Goal: Task Accomplishment & Management: Complete application form

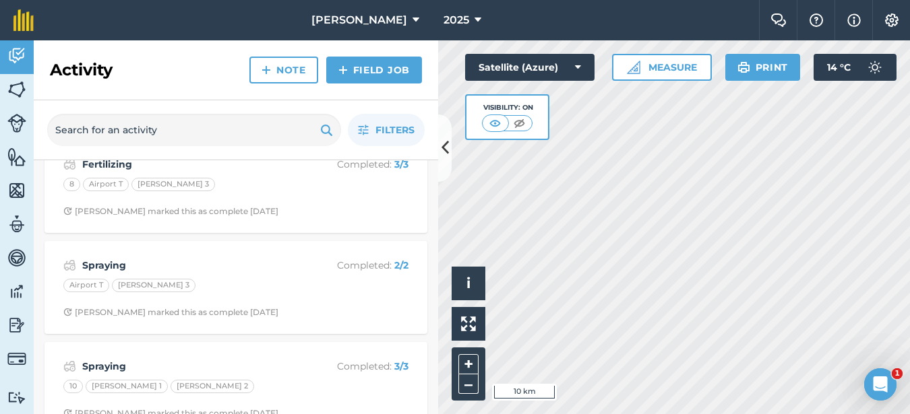
scroll to position [270, 0]
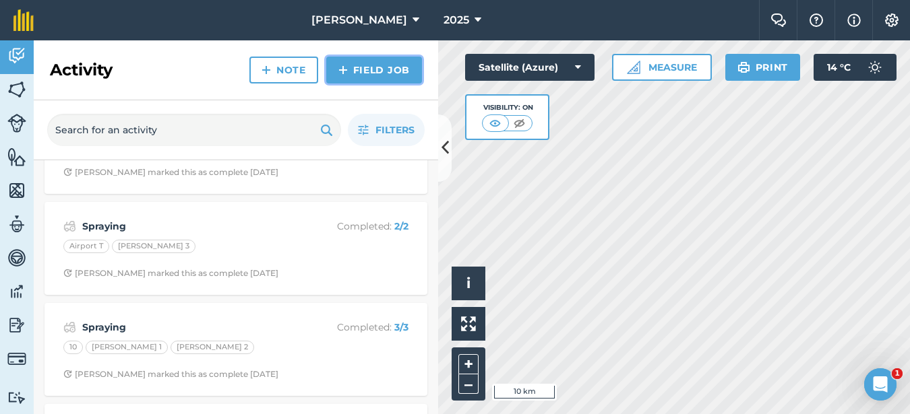
click at [396, 64] on link "Field Job" at bounding box center [374, 70] width 96 height 27
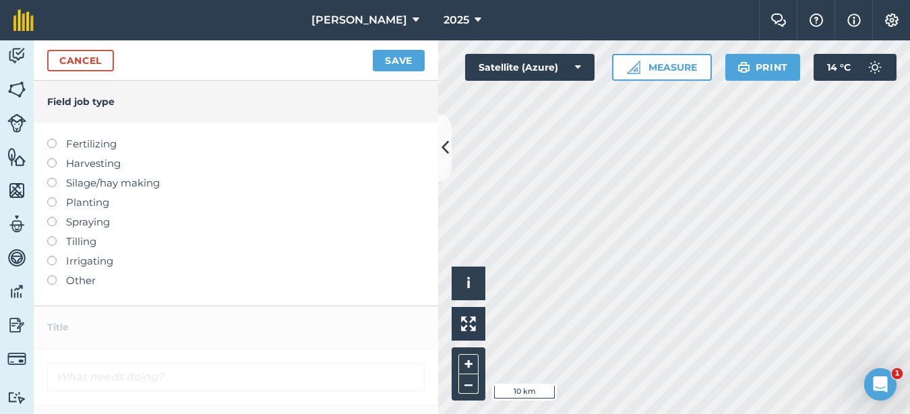
click at [57, 142] on label "Fertilizing" at bounding box center [235, 144] width 377 height 16
type input "Fertilizing"
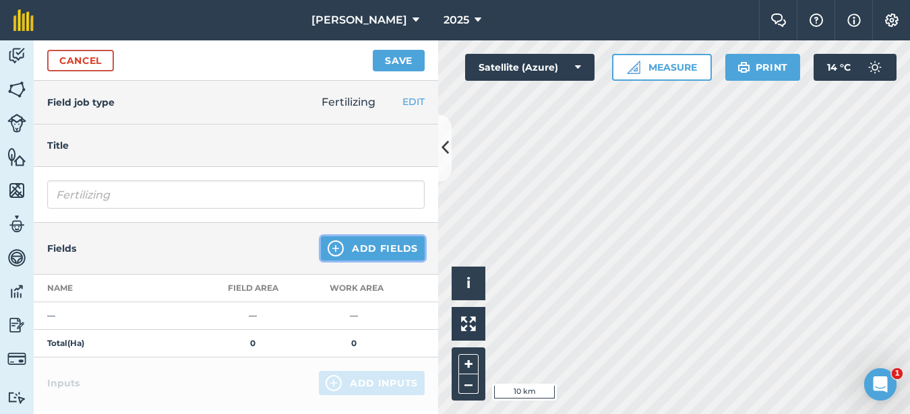
click at [344, 256] on button "Add Fields" at bounding box center [373, 249] width 104 height 24
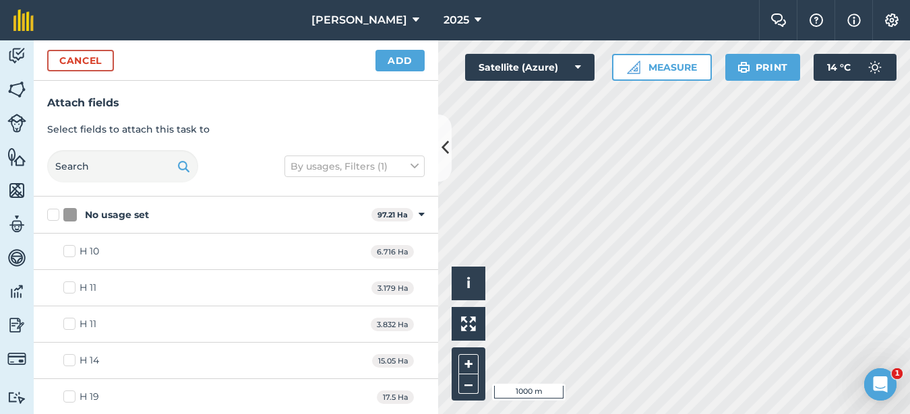
checkbox input "true"
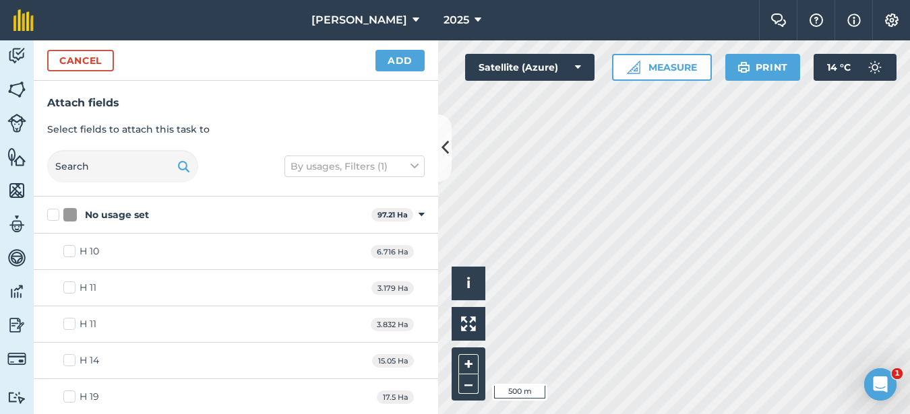
checkbox input "true"
click at [413, 65] on button "Add" at bounding box center [399, 61] width 49 height 22
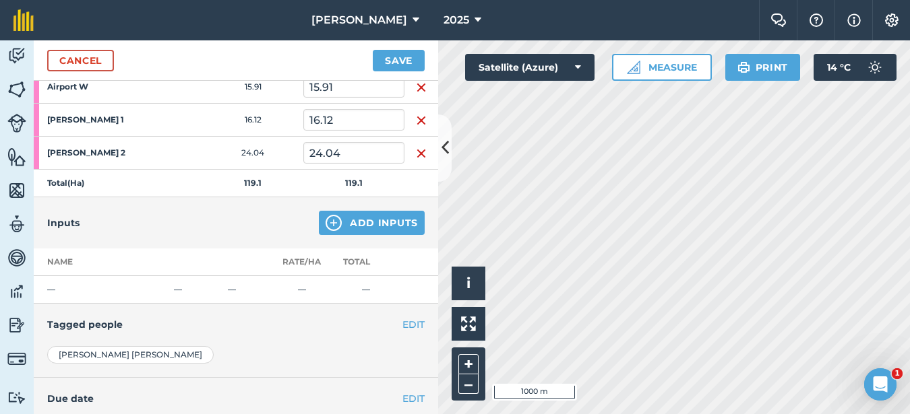
scroll to position [337, 0]
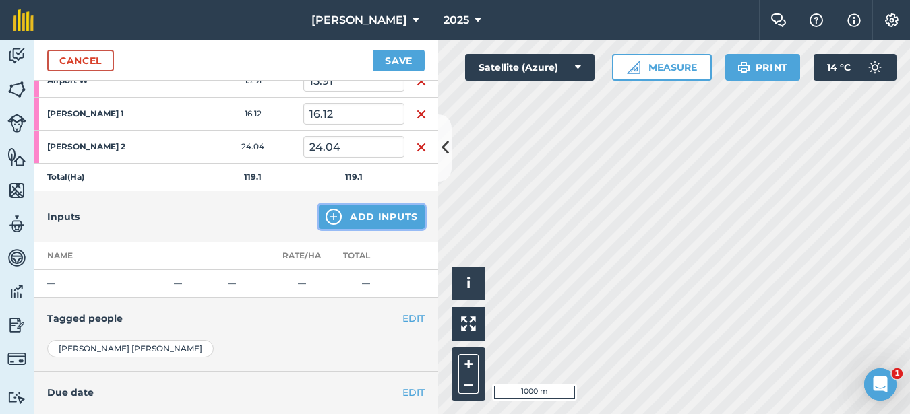
click at [380, 210] on button "Add Inputs" at bounding box center [372, 217] width 106 height 24
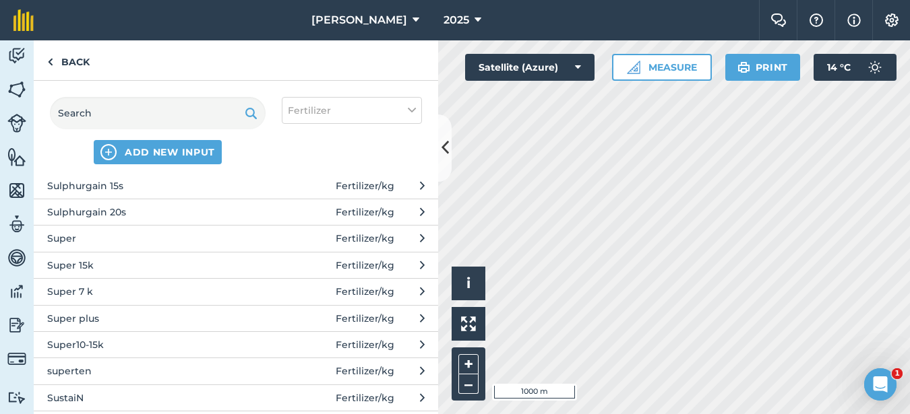
scroll to position [876, 0]
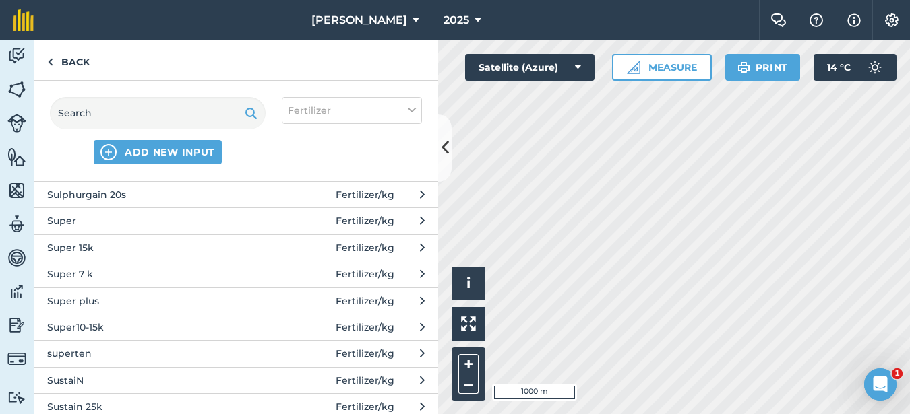
click at [95, 385] on span "SustaiN" at bounding box center [157, 380] width 220 height 15
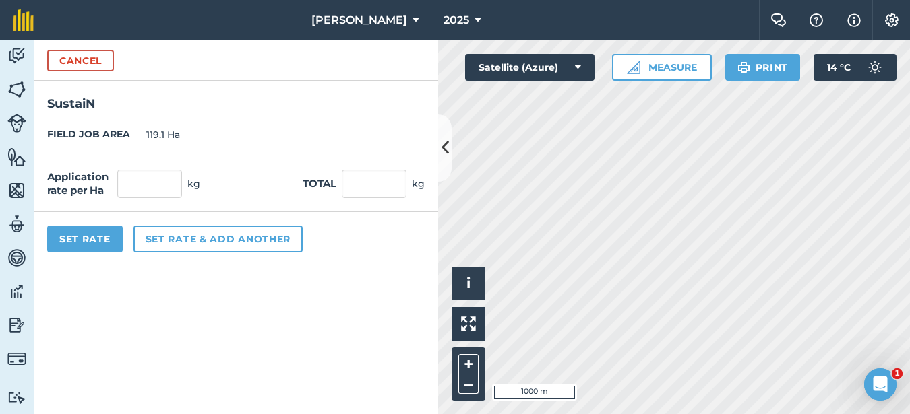
click at [135, 168] on div "Application rate per Ha kg Total kg" at bounding box center [236, 184] width 404 height 56
click at [136, 183] on input "text" at bounding box center [149, 184] width 65 height 28
type input "200"
type input "23,820"
click at [92, 239] on button "Set Rate" at bounding box center [84, 239] width 75 height 27
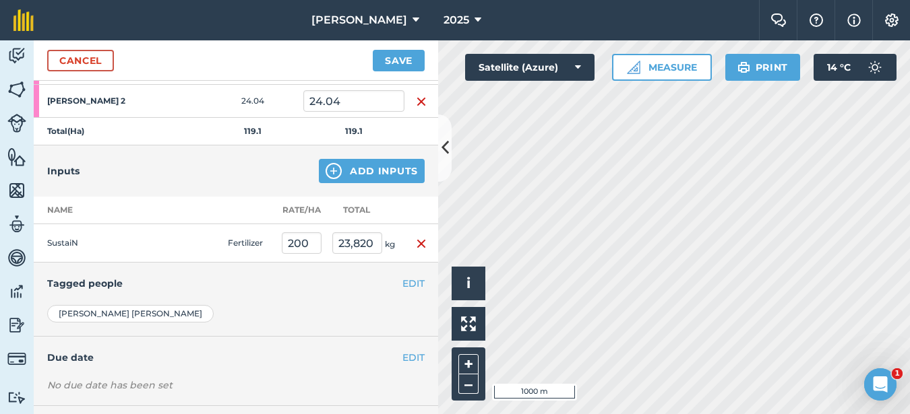
scroll to position [446, 0]
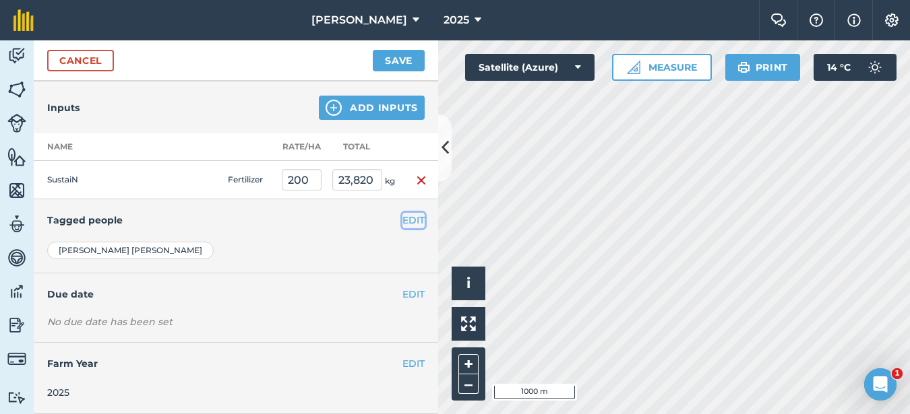
click at [408, 221] on button "EDIT" at bounding box center [413, 220] width 22 height 15
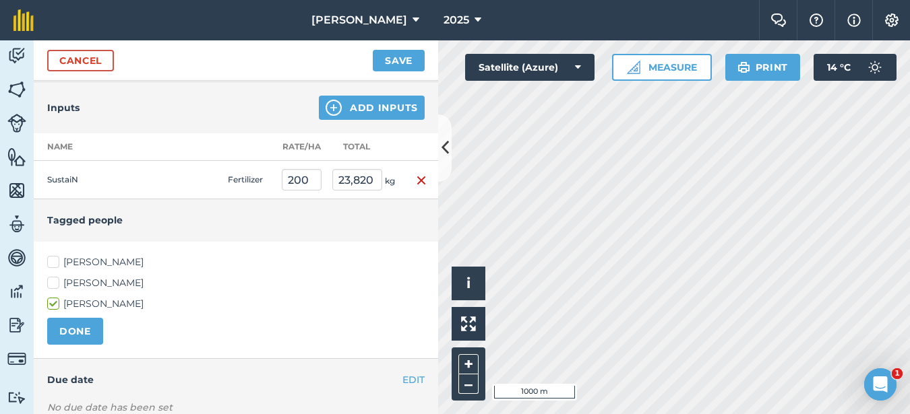
click at [50, 259] on label "[PERSON_NAME]" at bounding box center [235, 262] width 377 height 14
click at [50, 259] on input "[PERSON_NAME]" at bounding box center [51, 259] width 9 height 9
checkbox input "true"
click at [59, 291] on div "[PERSON_NAME] [PERSON_NAME] [PERSON_NAME]" at bounding box center [235, 283] width 377 height 56
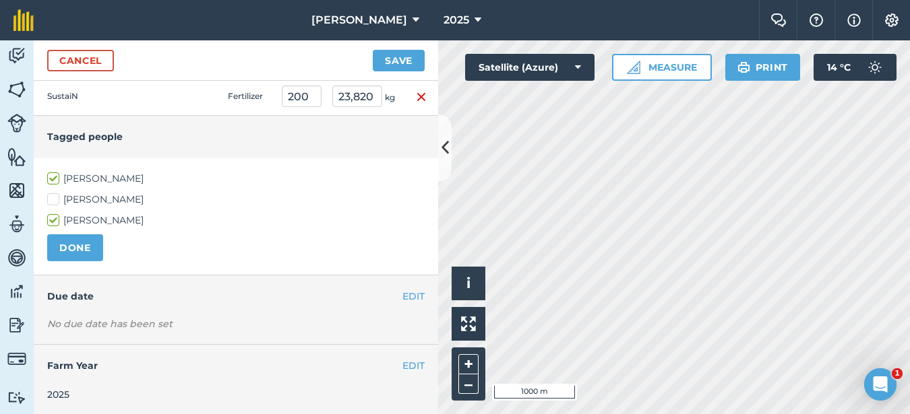
scroll to position [532, 0]
click at [51, 197] on label "[PERSON_NAME]" at bounding box center [235, 198] width 377 height 14
click at [51, 197] on input "[PERSON_NAME]" at bounding box center [51, 195] width 9 height 9
checkbox input "true"
click at [405, 295] on button "EDIT" at bounding box center [413, 294] width 22 height 15
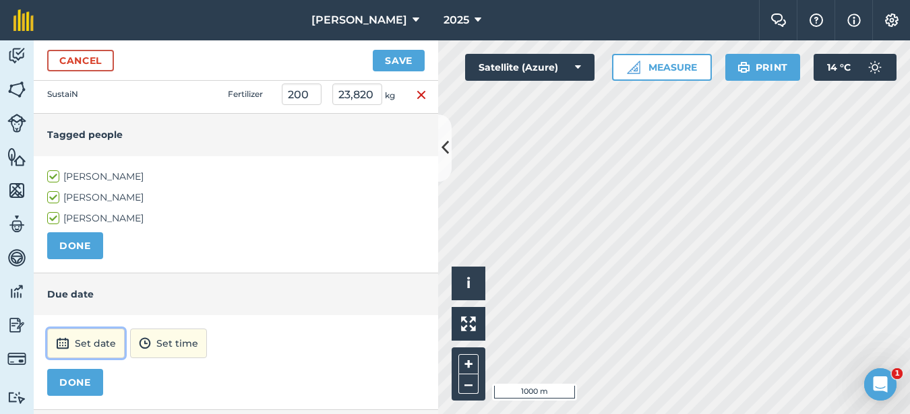
click at [103, 344] on button "Set date" at bounding box center [85, 344] width 77 height 30
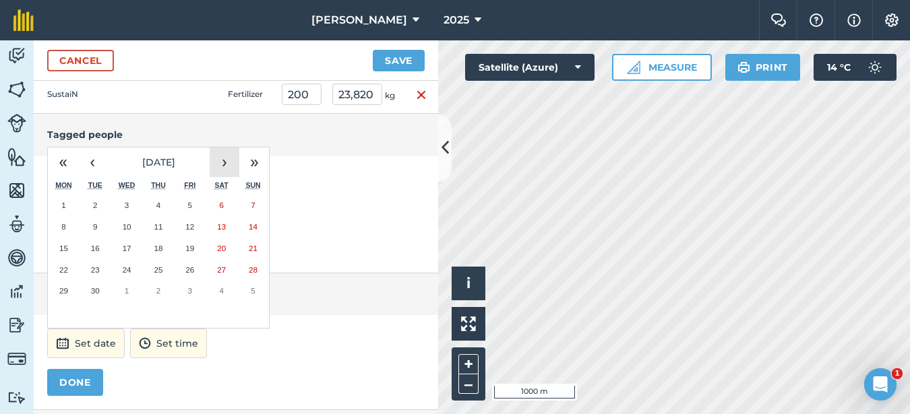
click at [231, 161] on button "›" at bounding box center [225, 163] width 30 height 30
click at [134, 206] on button "1" at bounding box center [127, 206] width 32 height 22
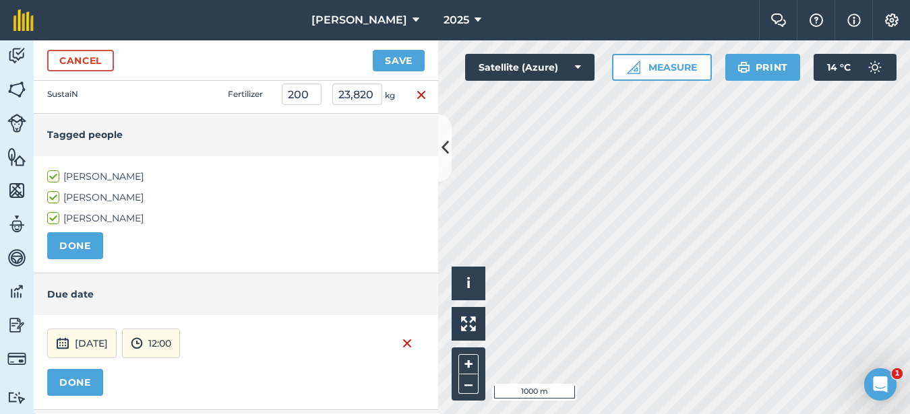
scroll to position [599, 0]
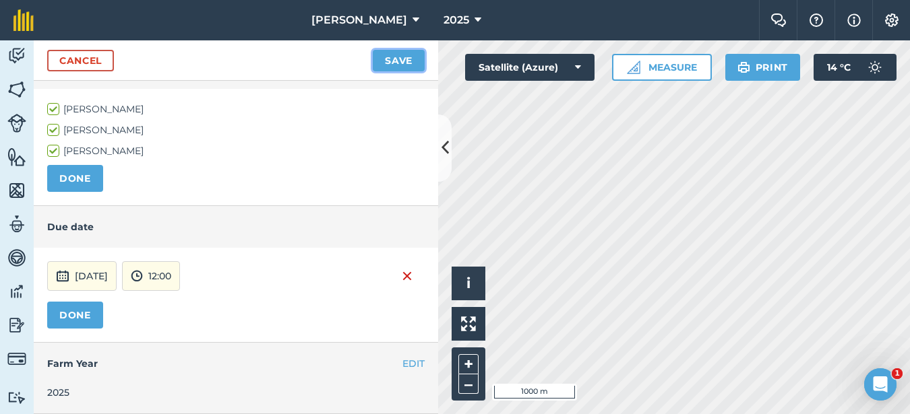
click at [385, 55] on button "Save" at bounding box center [399, 61] width 52 height 22
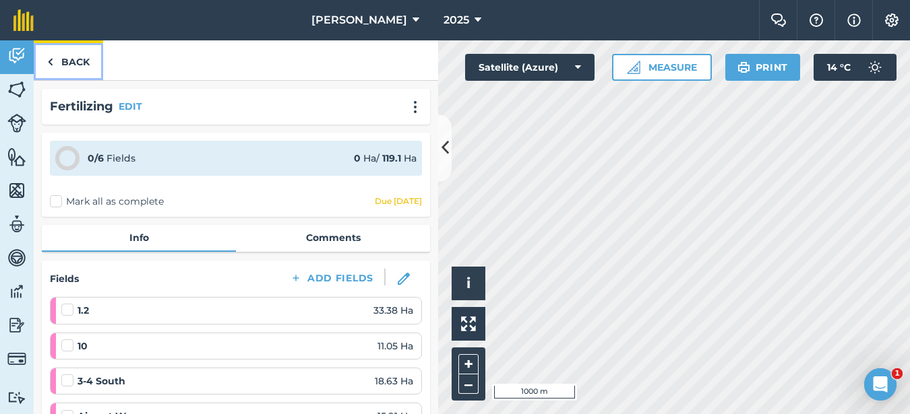
click at [82, 63] on link "Back" at bounding box center [68, 60] width 69 height 40
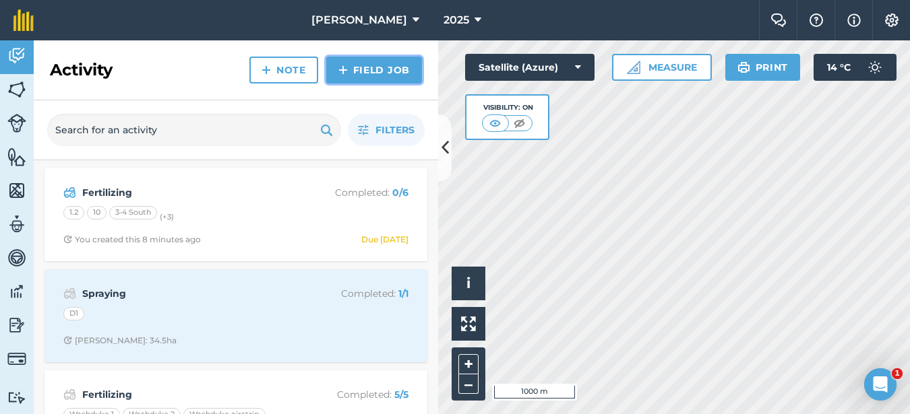
click at [367, 73] on link "Field Job" at bounding box center [374, 70] width 96 height 27
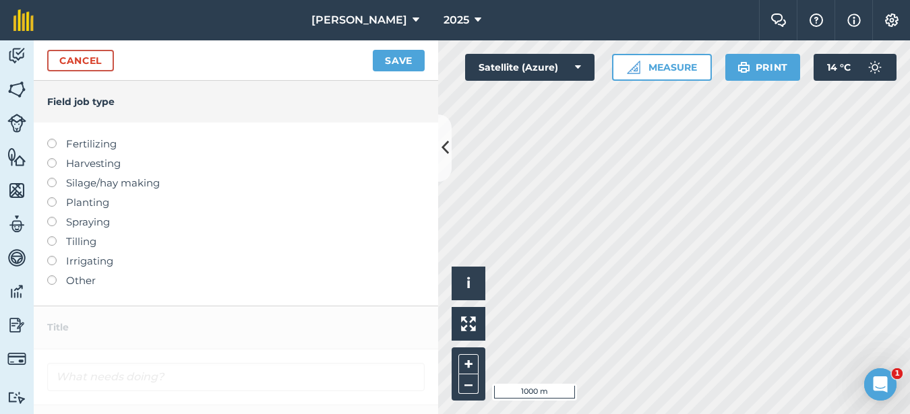
click at [53, 139] on label at bounding box center [56, 139] width 19 height 0
type input "Fertilizing"
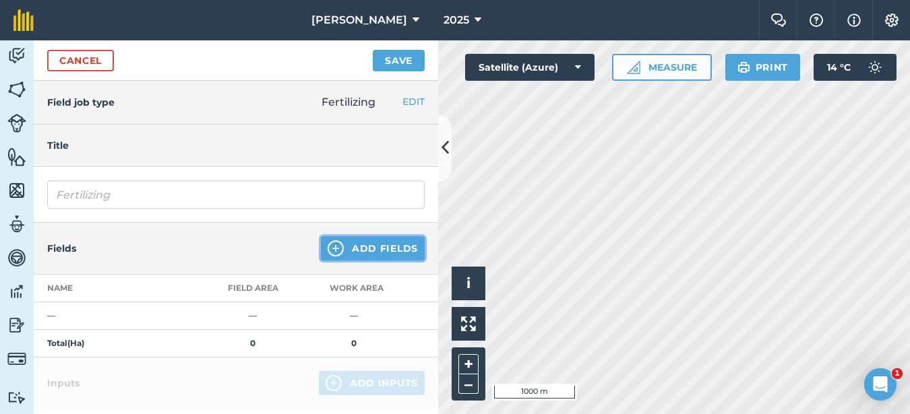
click at [354, 249] on button "Add Fields" at bounding box center [373, 249] width 104 height 24
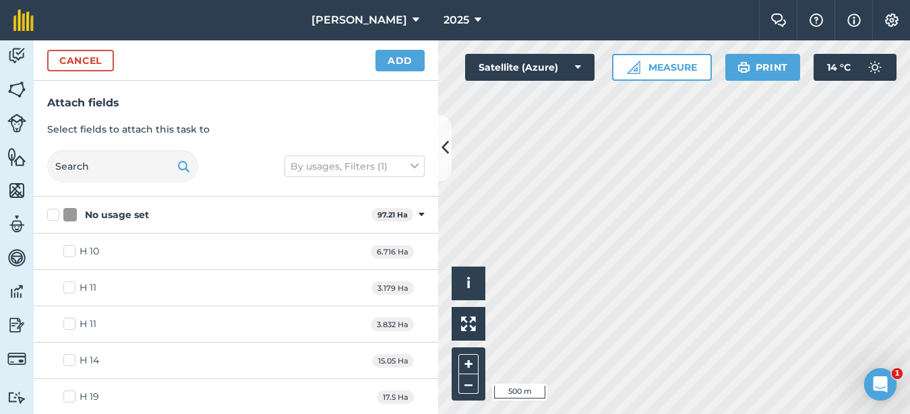
click at [617, 65] on div "Hello i © 2025 TomTom, Microsoft 500 m + – Satellite (Azure) Measure Print 14 °…" at bounding box center [674, 227] width 472 height 374
checkbox input "true"
checkbox input "false"
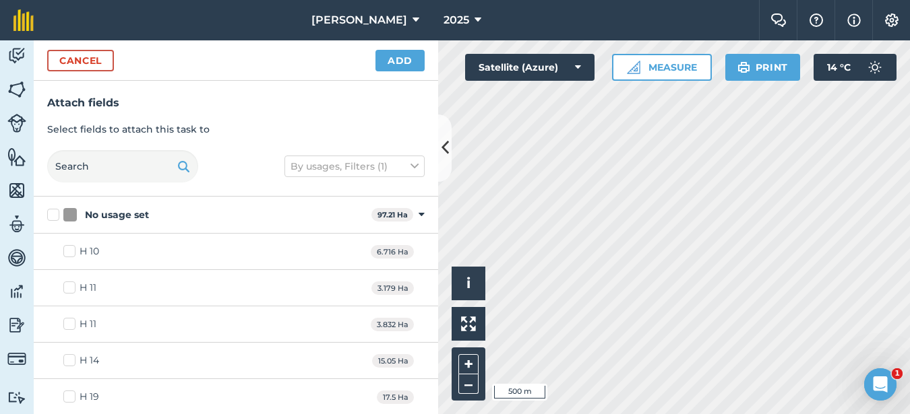
checkbox input "true"
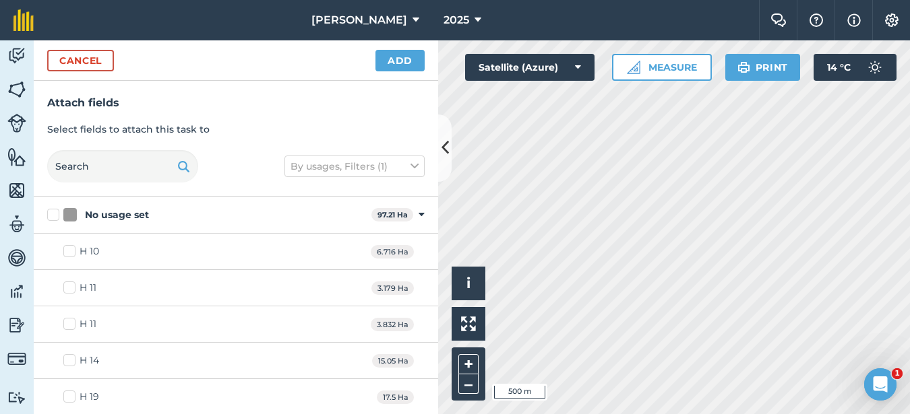
checkbox input "true"
click at [403, 61] on button "Add" at bounding box center [399, 61] width 49 height 22
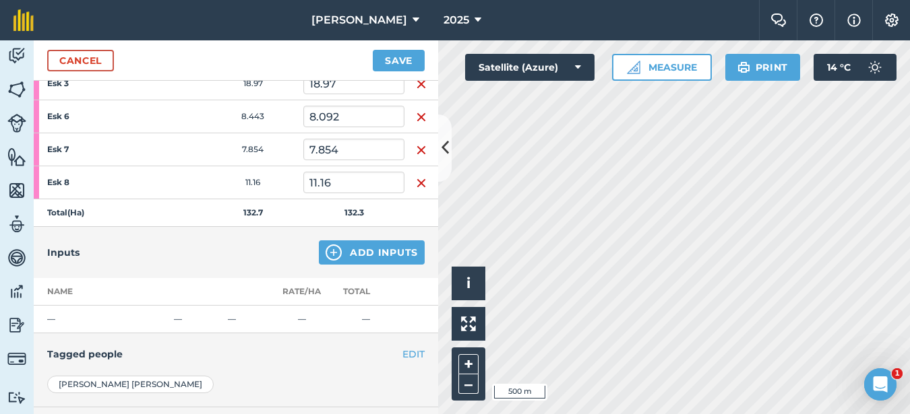
scroll to position [404, 0]
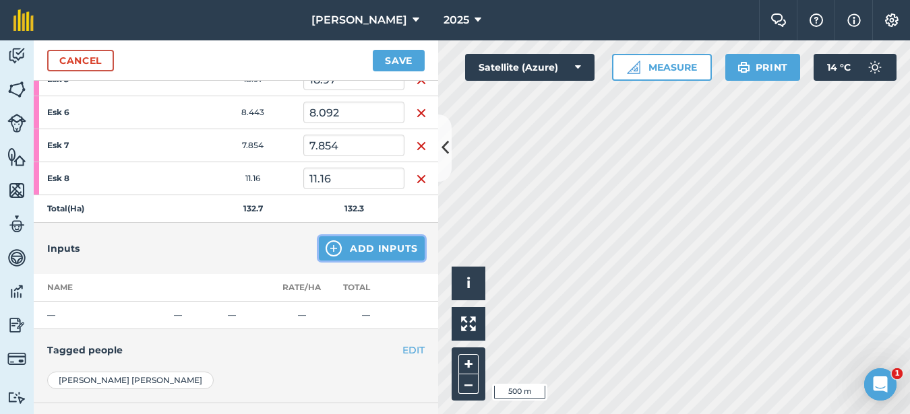
click at [376, 247] on button "Add Inputs" at bounding box center [372, 249] width 106 height 24
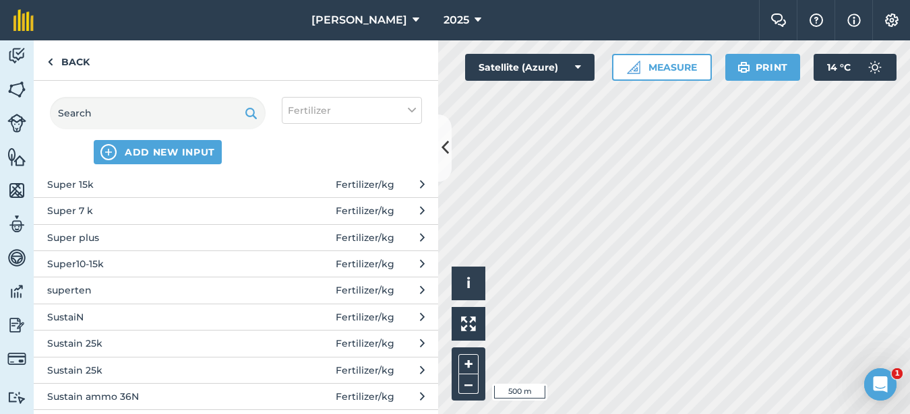
scroll to position [943, 0]
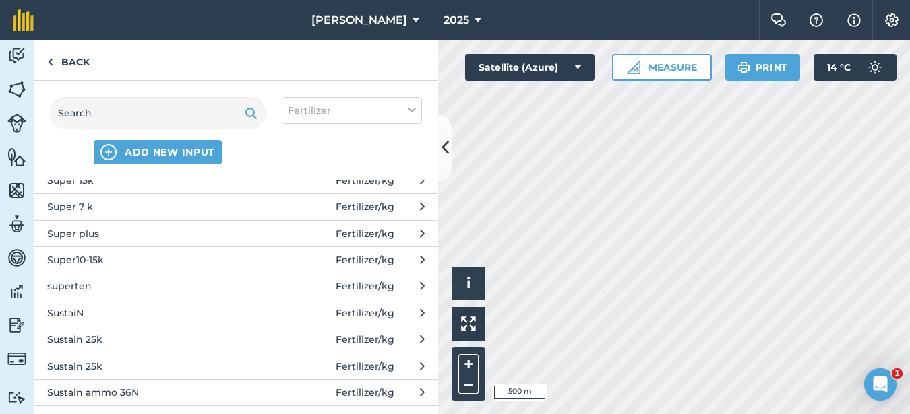
click at [82, 306] on span "SustaiN" at bounding box center [157, 313] width 220 height 15
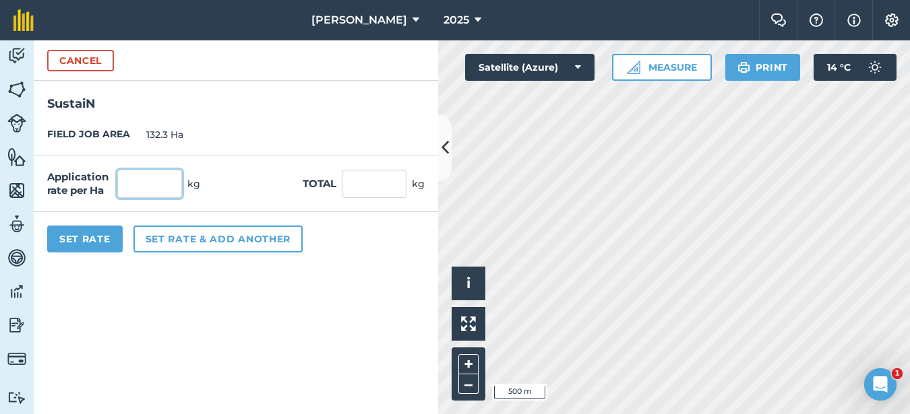
click at [142, 193] on input "text" at bounding box center [149, 184] width 65 height 28
type input "200"
type input "26,460"
click at [112, 232] on button "Set Rate" at bounding box center [84, 239] width 75 height 27
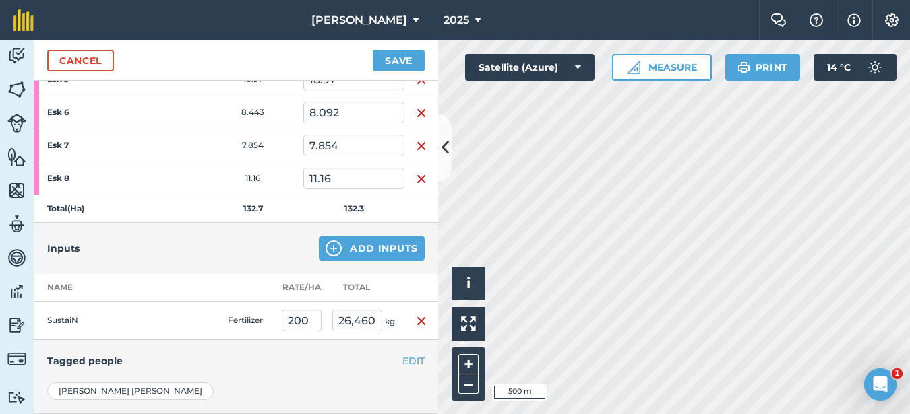
scroll to position [539, 0]
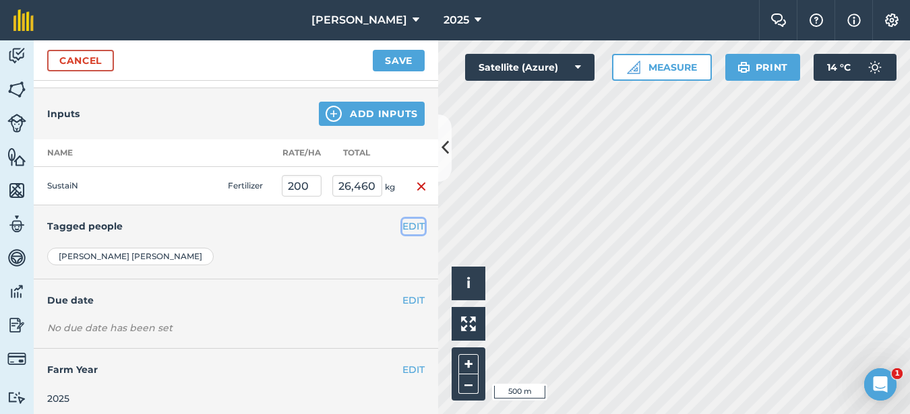
click at [402, 225] on button "EDIT" at bounding box center [413, 226] width 22 height 15
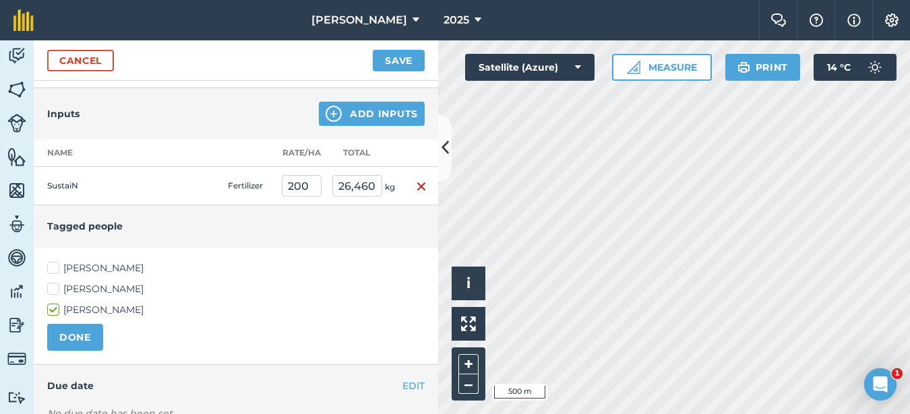
click at [57, 291] on label "[PERSON_NAME]" at bounding box center [235, 289] width 377 height 14
click at [56, 291] on input "[PERSON_NAME]" at bounding box center [51, 286] width 9 height 9
checkbox input "true"
click at [53, 269] on label "[PERSON_NAME]" at bounding box center [235, 268] width 377 height 14
click at [53, 269] on input "[PERSON_NAME]" at bounding box center [51, 265] width 9 height 9
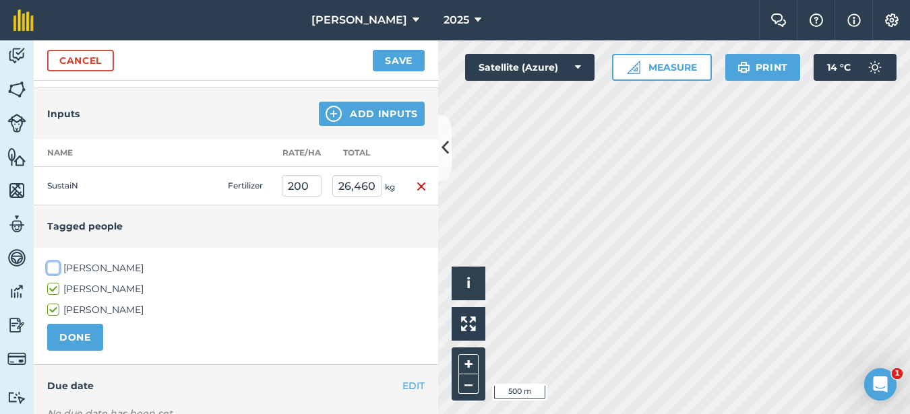
checkbox input "true"
click at [53, 334] on button "DONE" at bounding box center [75, 337] width 56 height 27
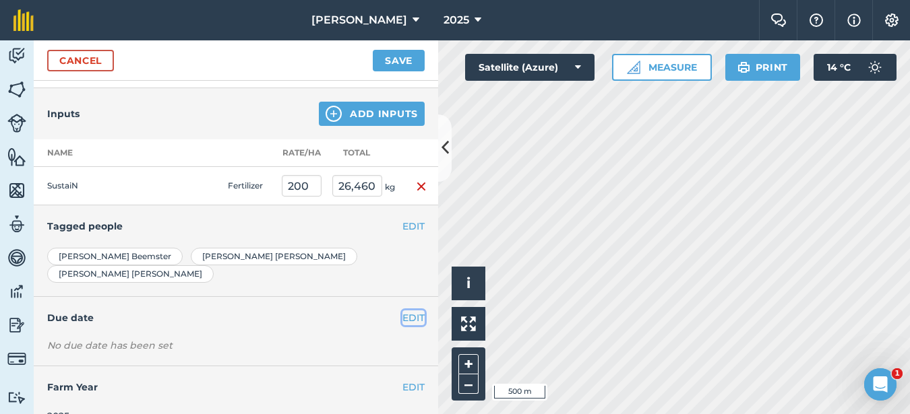
click at [402, 311] on button "EDIT" at bounding box center [413, 318] width 22 height 15
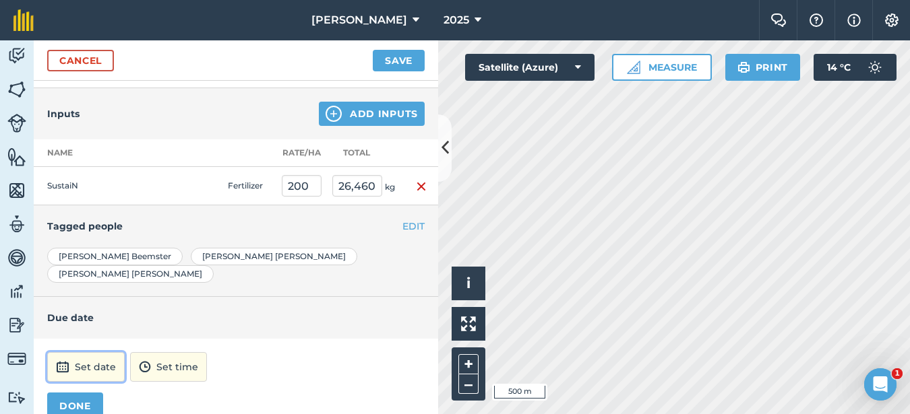
click at [64, 359] on img at bounding box center [62, 367] width 13 height 16
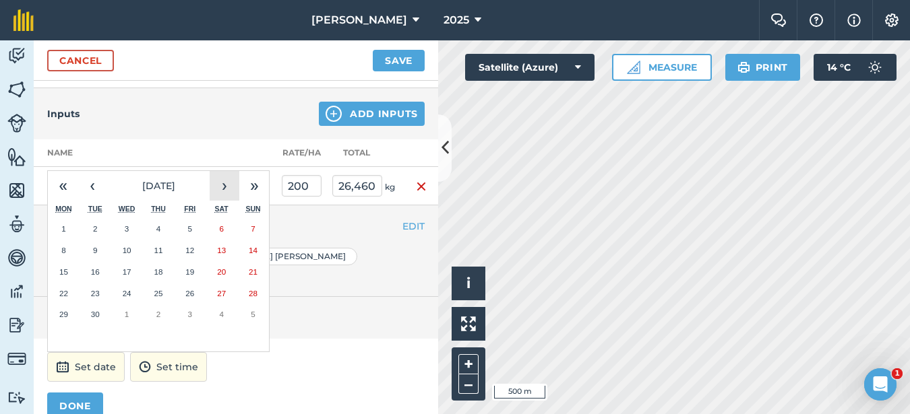
click at [228, 171] on button "›" at bounding box center [225, 186] width 30 height 30
click at [162, 218] on button "2" at bounding box center [159, 229] width 32 height 22
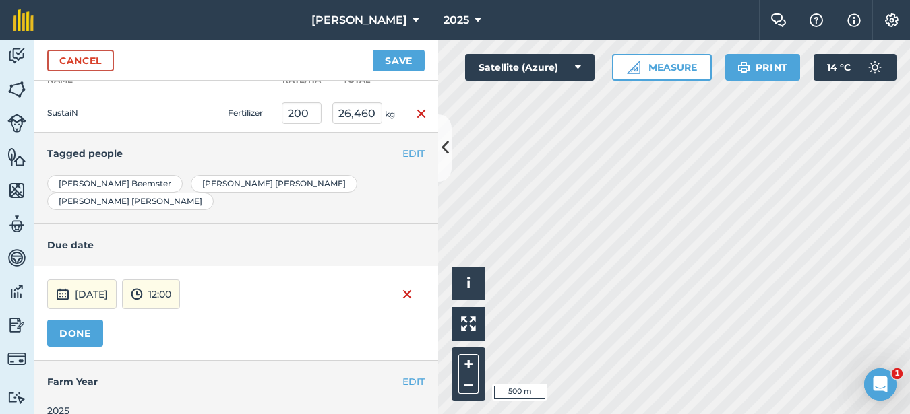
scroll to position [613, 0]
click at [88, 319] on button "DONE" at bounding box center [75, 332] width 56 height 27
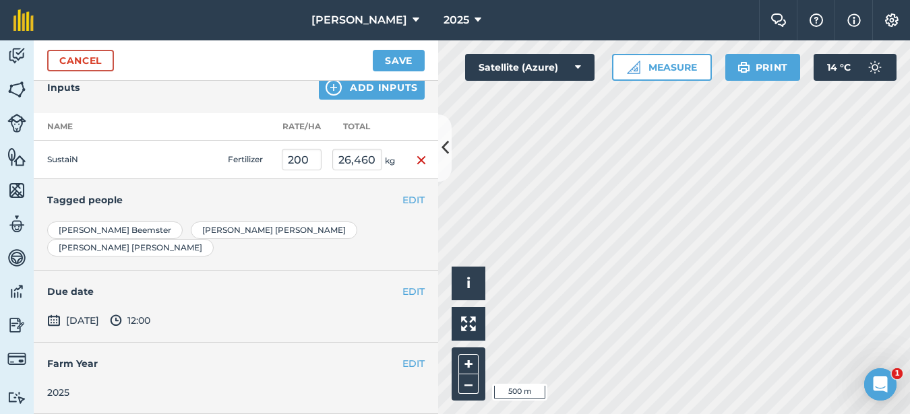
scroll to position [548, 0]
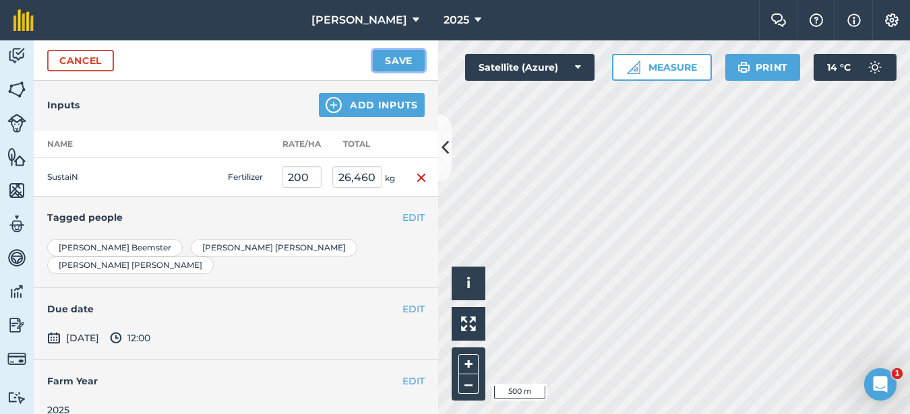
click at [401, 53] on button "Save" at bounding box center [399, 61] width 52 height 22
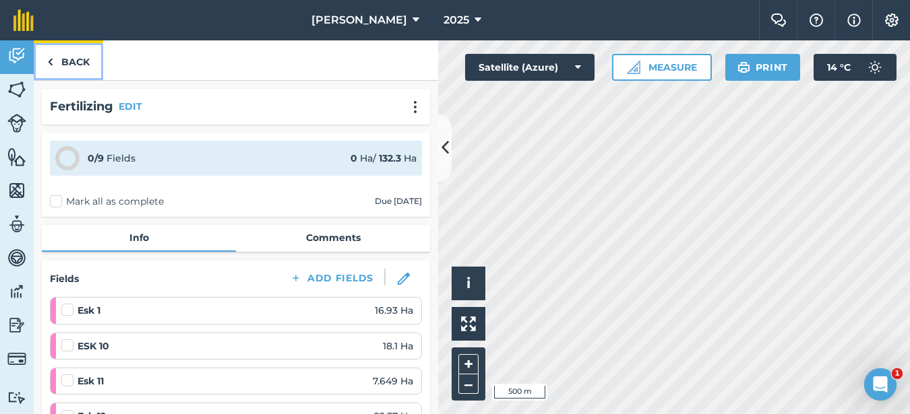
click at [63, 71] on link "Back" at bounding box center [68, 60] width 69 height 40
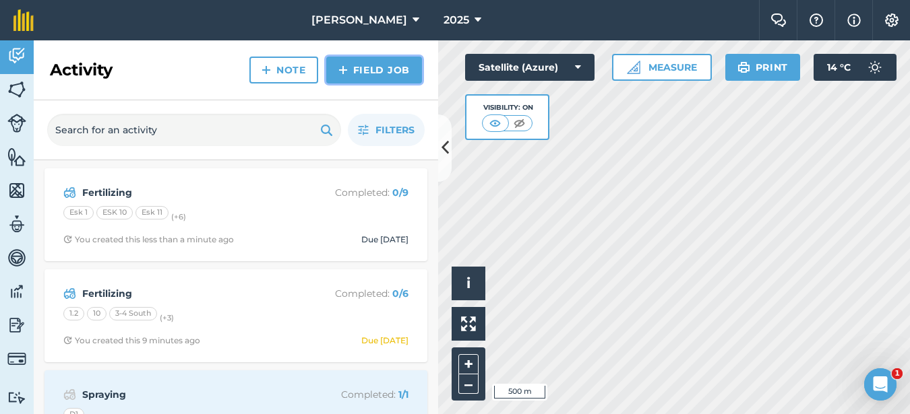
click at [379, 72] on link "Field Job" at bounding box center [374, 70] width 96 height 27
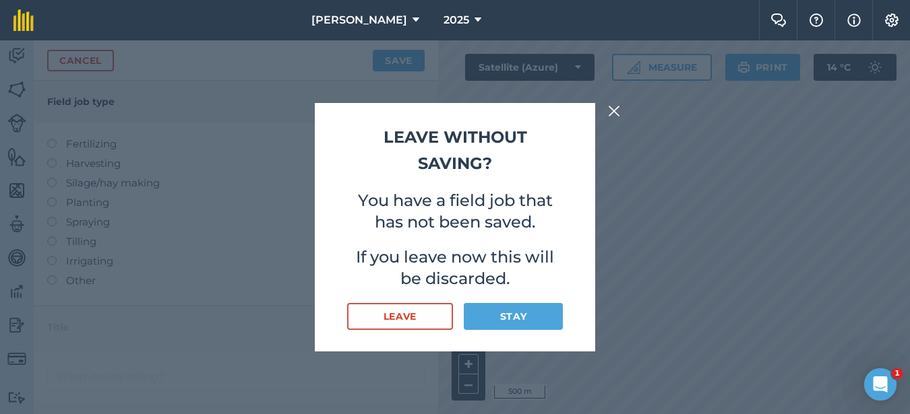
click at [610, 115] on img at bounding box center [614, 111] width 12 height 16
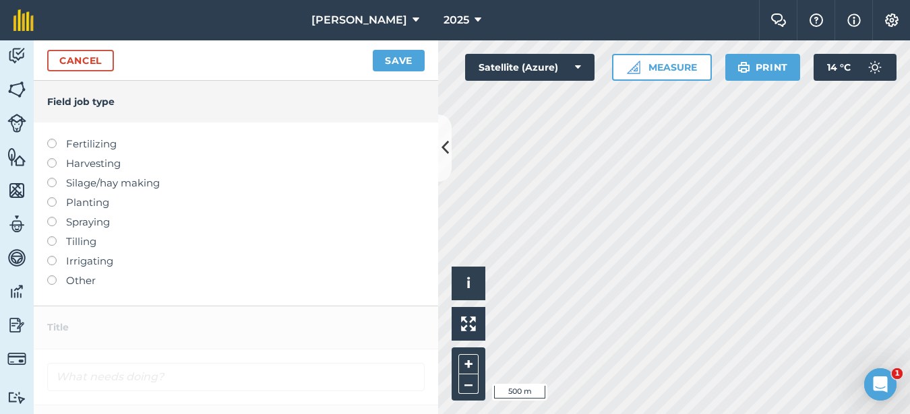
click at [55, 139] on label at bounding box center [56, 139] width 19 height 0
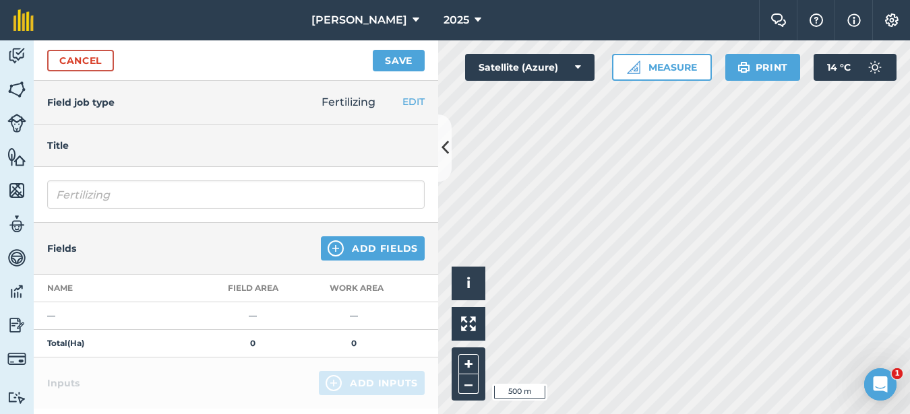
type input "Fertilizing"
click at [406, 245] on button "Add Fields" at bounding box center [373, 249] width 104 height 24
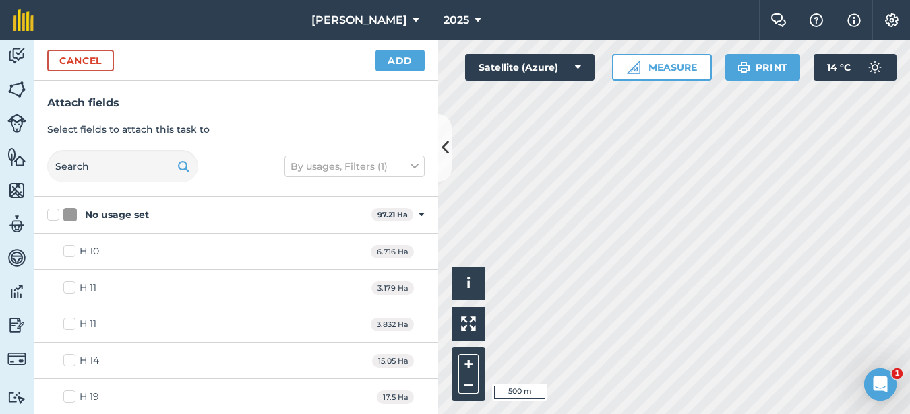
checkbox input "true"
click at [392, 53] on button "Add" at bounding box center [399, 61] width 49 height 22
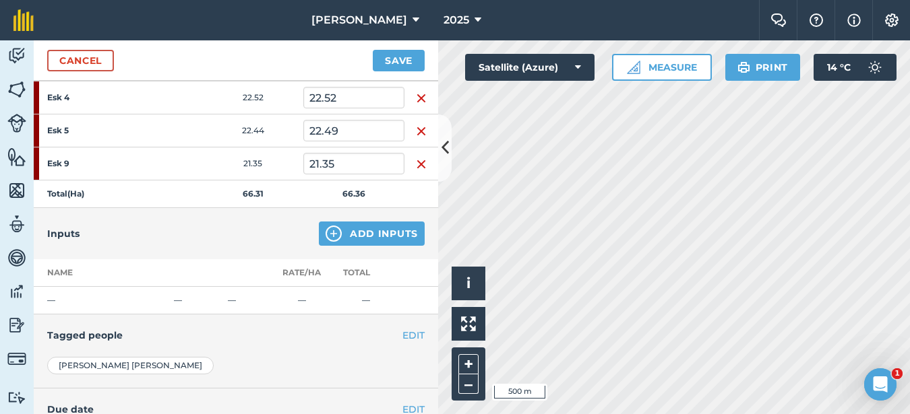
scroll to position [270, 0]
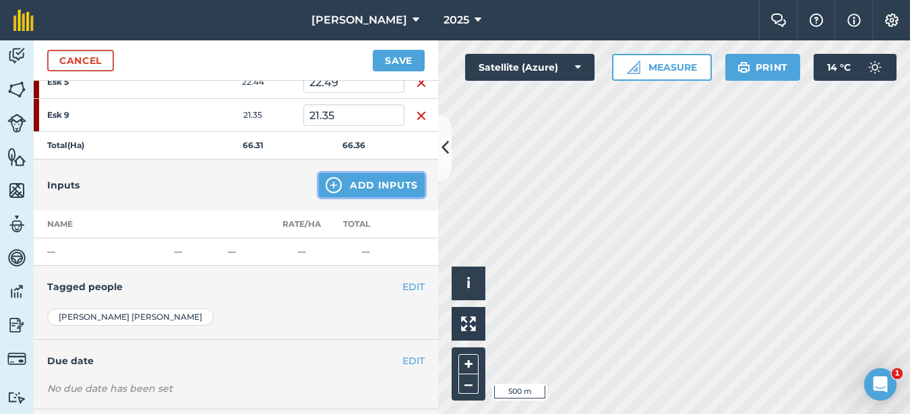
click at [368, 189] on button "Add Inputs" at bounding box center [372, 185] width 106 height 24
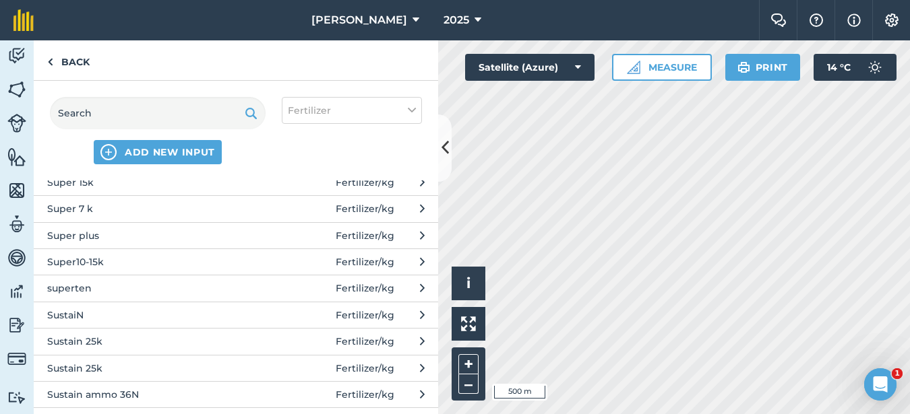
scroll to position [943, 0]
click at [85, 311] on span "SustaiN" at bounding box center [157, 313] width 220 height 15
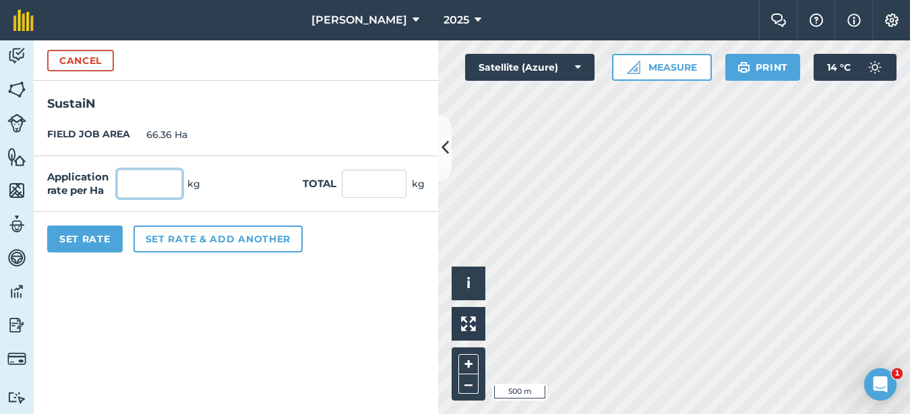
click at [146, 175] on input "text" at bounding box center [149, 184] width 65 height 28
type input "220"
type input "14,599.2"
click at [107, 241] on button "Set Rate" at bounding box center [84, 239] width 75 height 27
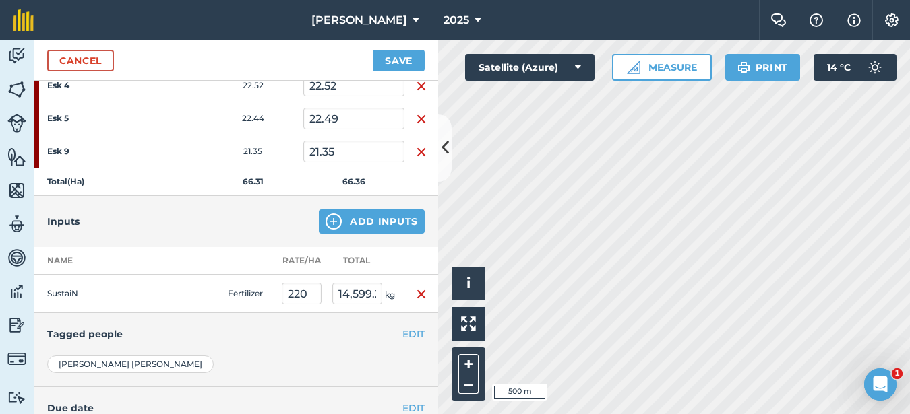
scroll to position [280, 0]
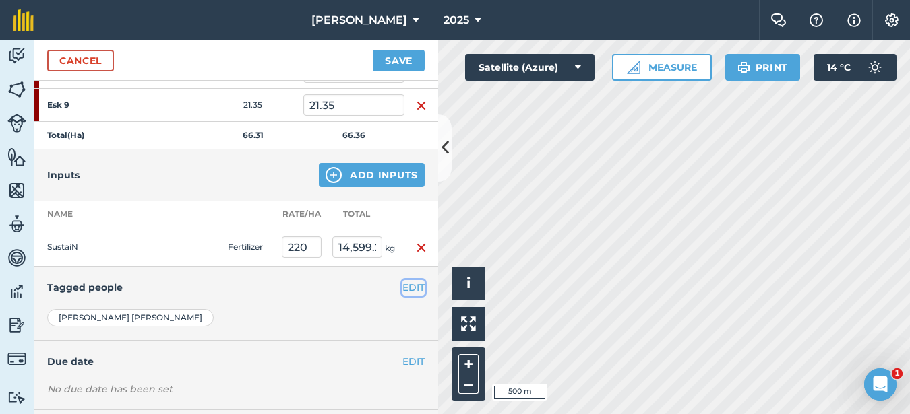
click at [403, 288] on button "EDIT" at bounding box center [413, 287] width 22 height 15
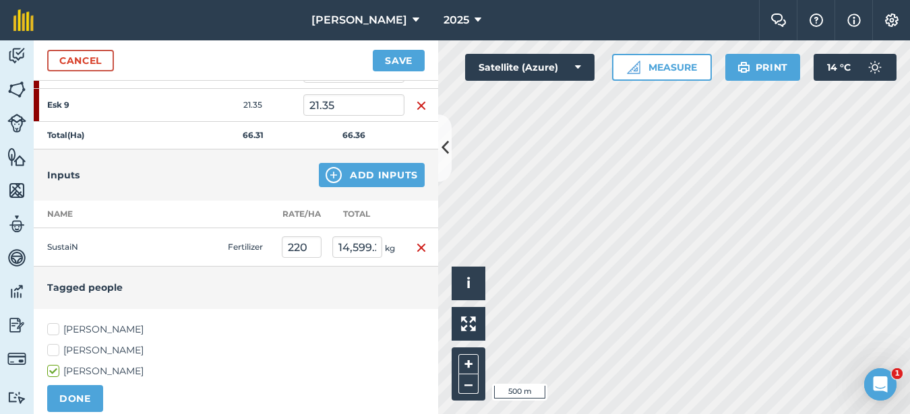
click at [53, 325] on label "[PERSON_NAME]" at bounding box center [235, 330] width 377 height 14
click at [53, 325] on input "[PERSON_NAME]" at bounding box center [51, 327] width 9 height 9
checkbox input "true"
drag, startPoint x: 55, startPoint y: 350, endPoint x: 56, endPoint y: 365, distance: 14.2
click at [55, 351] on label "[PERSON_NAME]" at bounding box center [235, 351] width 377 height 14
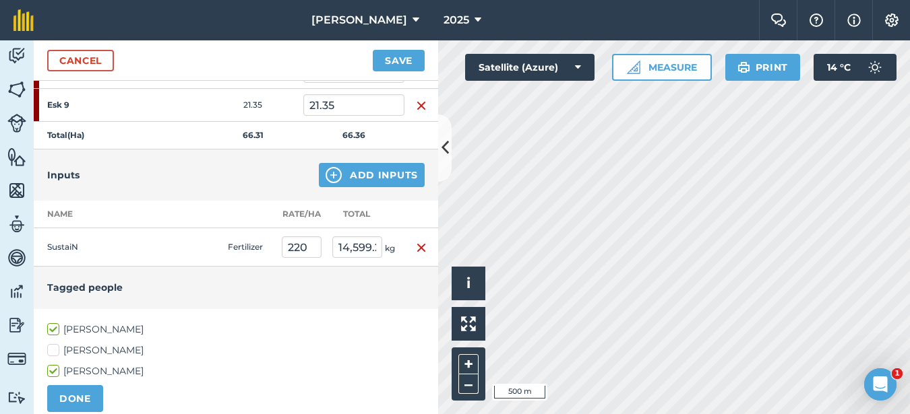
click at [55, 351] on input "[PERSON_NAME]" at bounding box center [51, 348] width 9 height 9
checkbox input "true"
click at [66, 393] on button "DONE" at bounding box center [75, 398] width 56 height 27
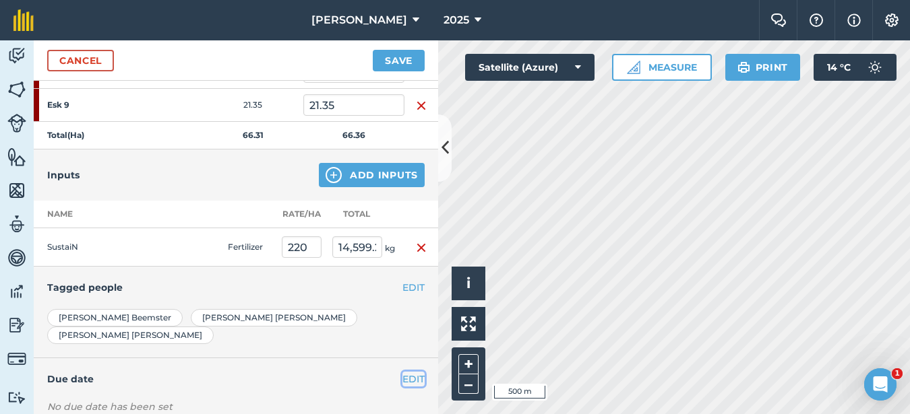
click at [402, 372] on button "EDIT" at bounding box center [413, 379] width 22 height 15
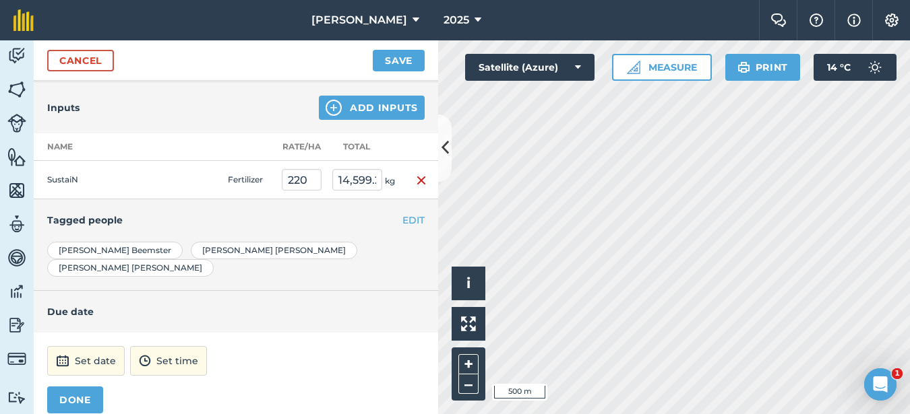
scroll to position [414, 0]
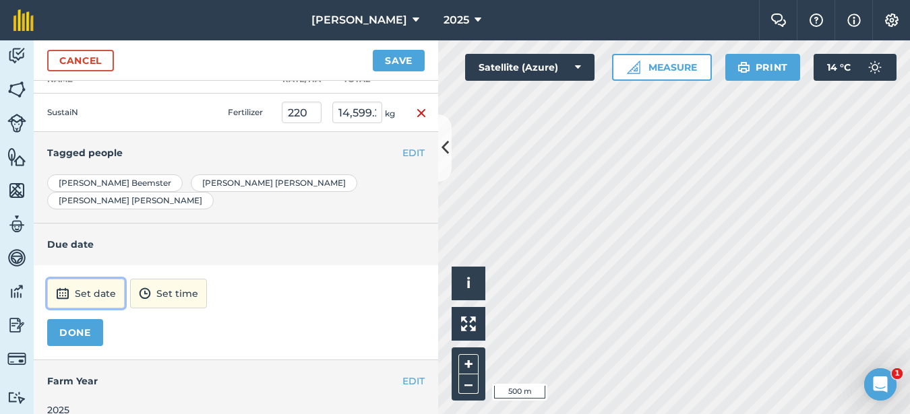
click at [77, 279] on button "Set date" at bounding box center [85, 294] width 77 height 30
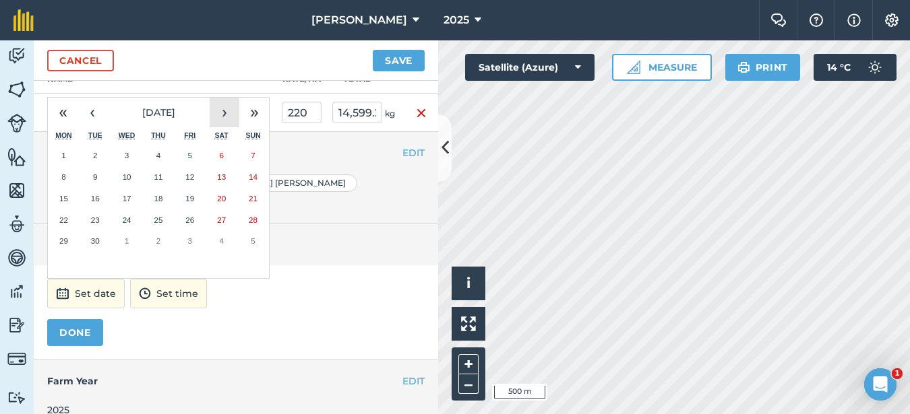
click at [222, 100] on button "›" at bounding box center [225, 113] width 30 height 30
click at [167, 145] on button "2" at bounding box center [159, 156] width 32 height 22
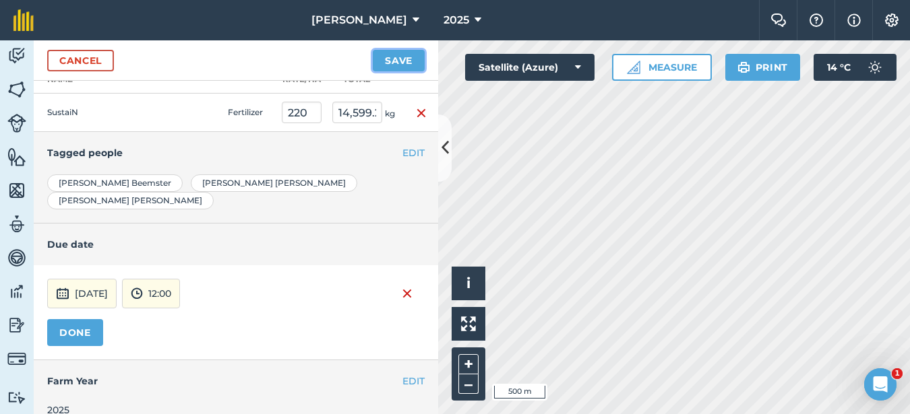
click at [384, 55] on button "Save" at bounding box center [399, 61] width 52 height 22
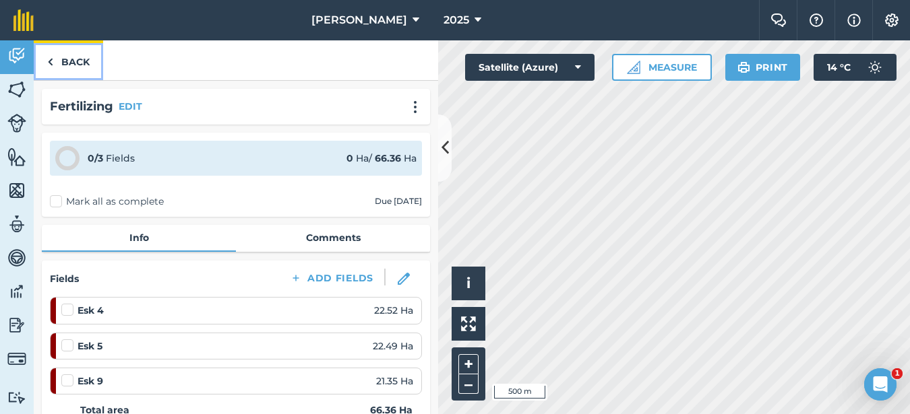
click at [45, 55] on link "Back" at bounding box center [68, 60] width 69 height 40
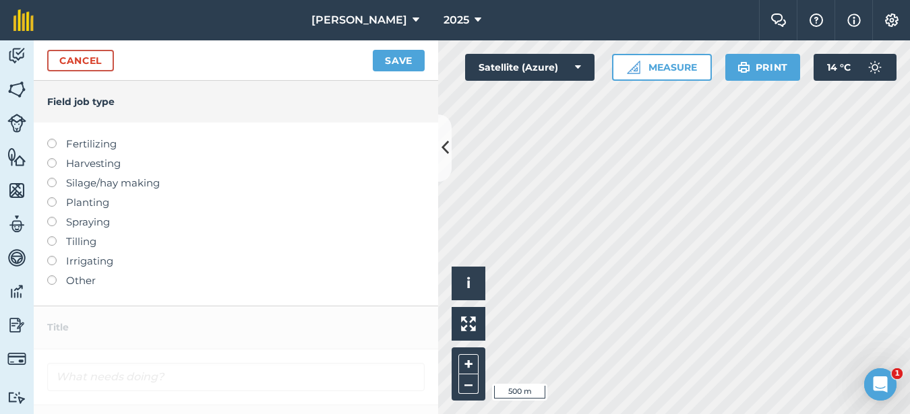
click at [52, 217] on label at bounding box center [56, 217] width 19 height 0
type input "Spraying"
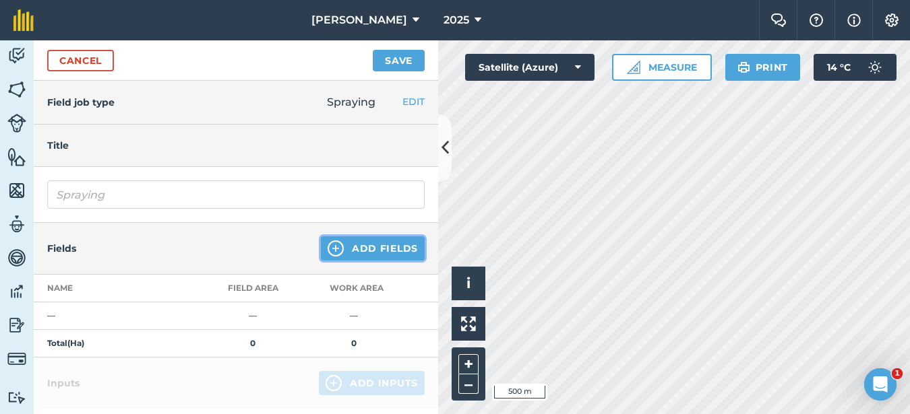
click at [385, 258] on button "Add Fields" at bounding box center [373, 249] width 104 height 24
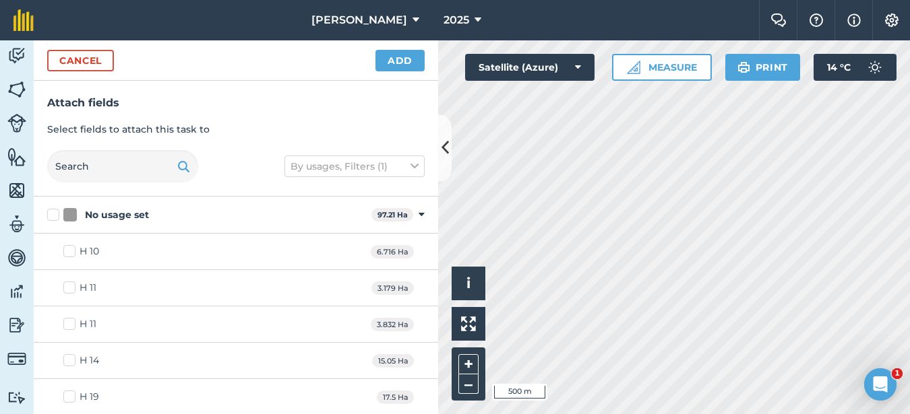
checkbox input "true"
click at [400, 59] on button "Add" at bounding box center [399, 61] width 49 height 22
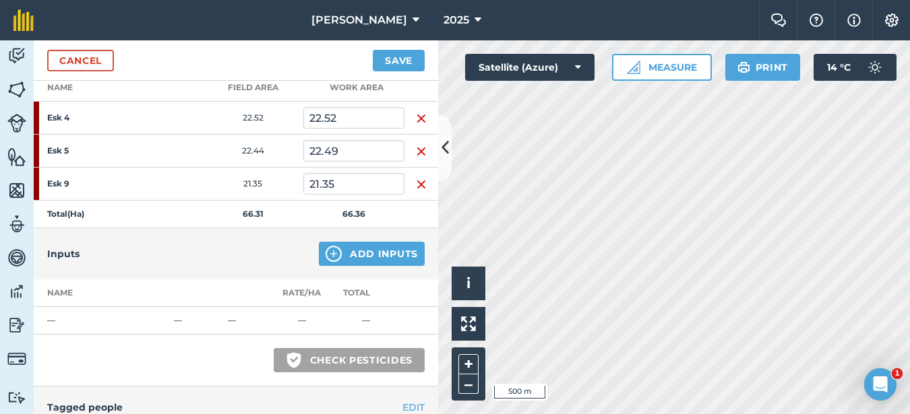
scroll to position [202, 0]
click at [370, 248] on button "Add Inputs" at bounding box center [372, 253] width 106 height 24
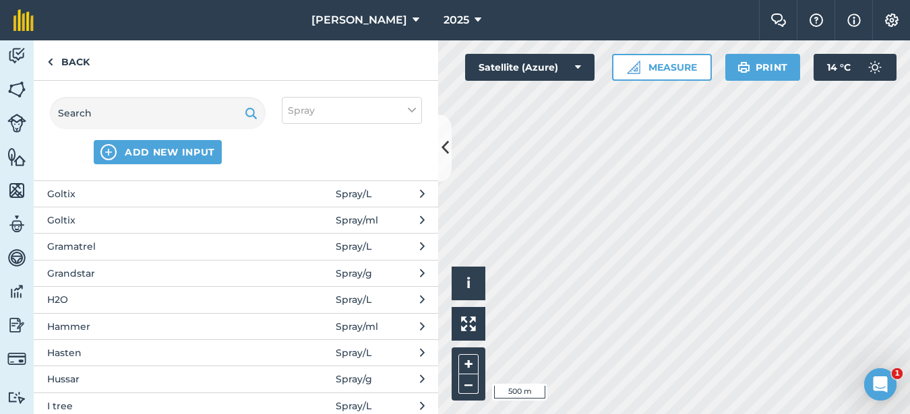
scroll to position [1078, 0]
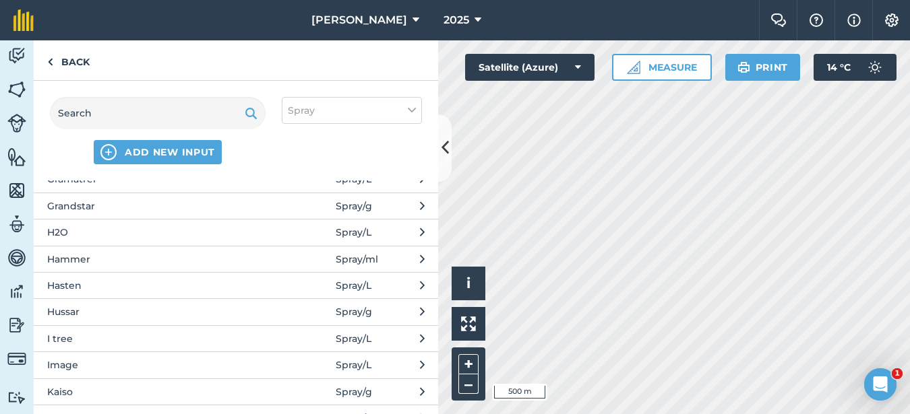
click at [103, 321] on button "Hussar Spray / g" at bounding box center [236, 312] width 404 height 26
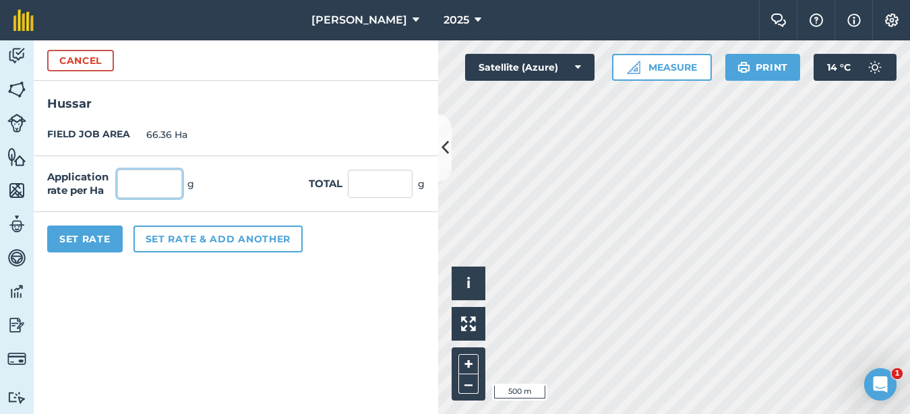
click at [146, 175] on input "text" at bounding box center [149, 184] width 65 height 28
type input "150"
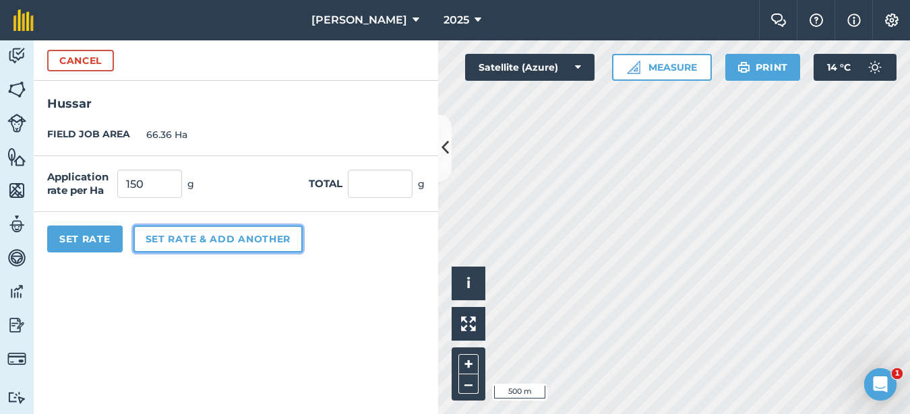
type input "9,954"
click at [163, 234] on button "Set rate & add another" at bounding box center [217, 239] width 169 height 27
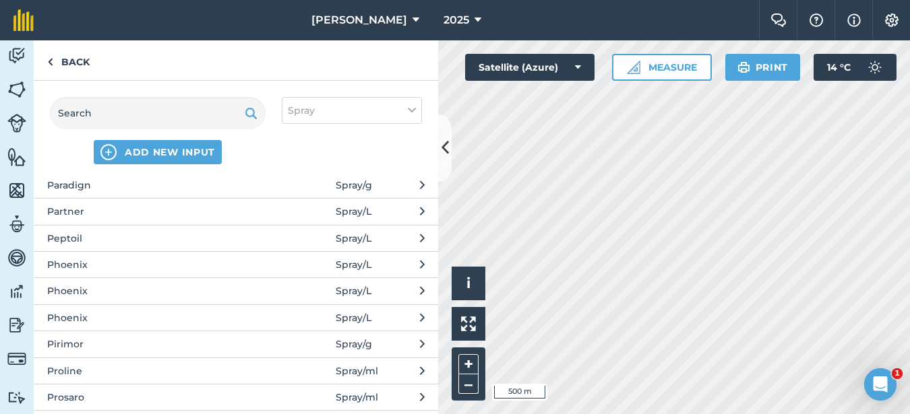
scroll to position [2156, 0]
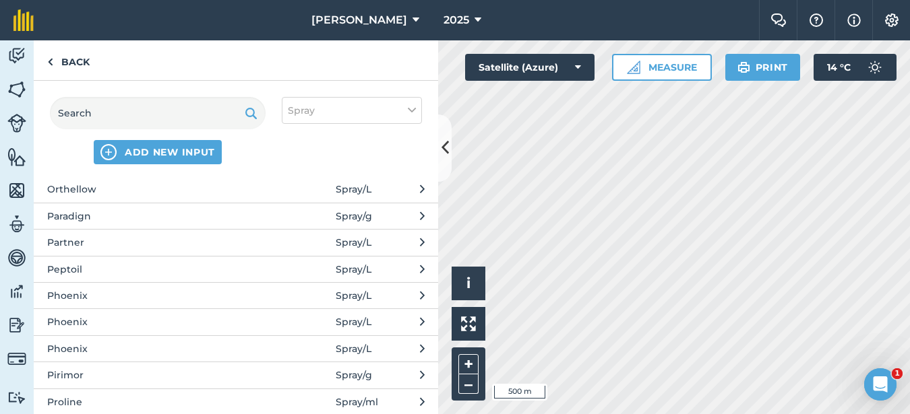
click at [94, 241] on span "Partner" at bounding box center [157, 242] width 220 height 15
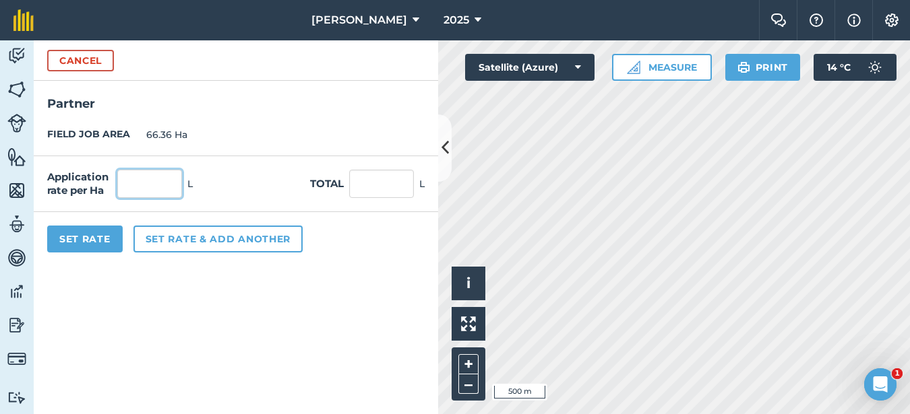
click at [131, 186] on input "text" at bounding box center [149, 184] width 65 height 28
type input "1"
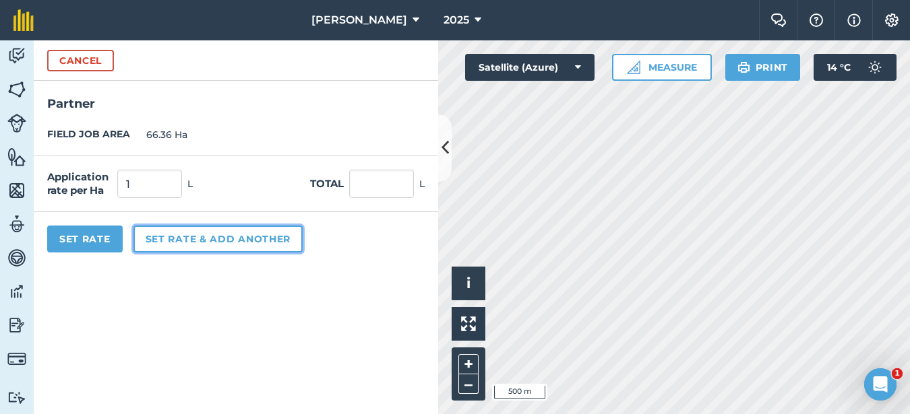
type input "66.36"
click at [158, 234] on button "Set rate & add another" at bounding box center [217, 239] width 169 height 27
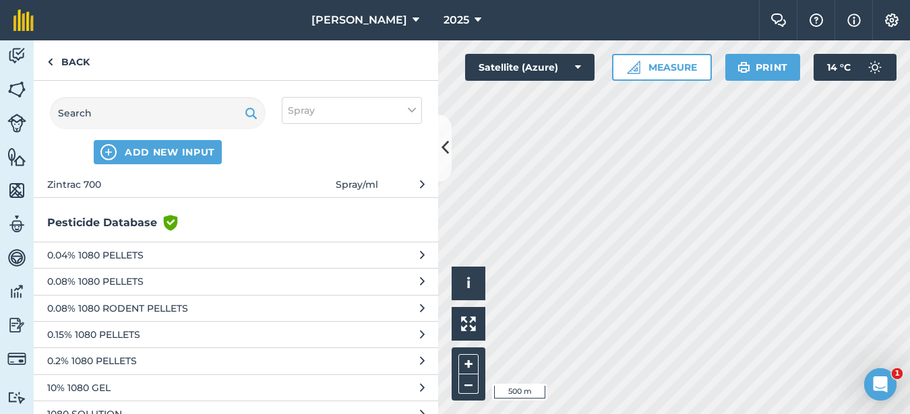
scroll to position [3234, 0]
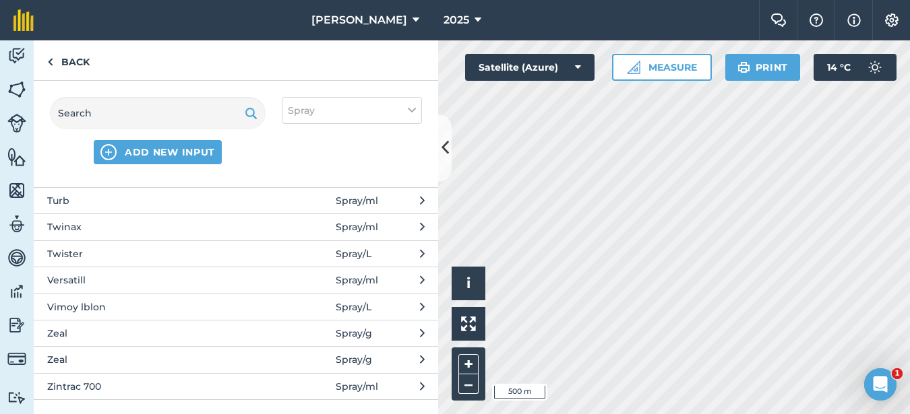
click at [96, 274] on span "Versatill" at bounding box center [157, 280] width 220 height 15
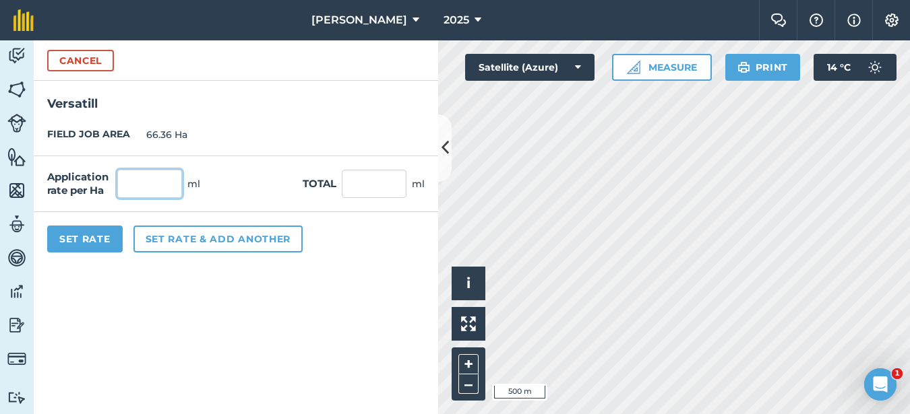
click at [148, 178] on input "text" at bounding box center [149, 184] width 65 height 28
type input "300"
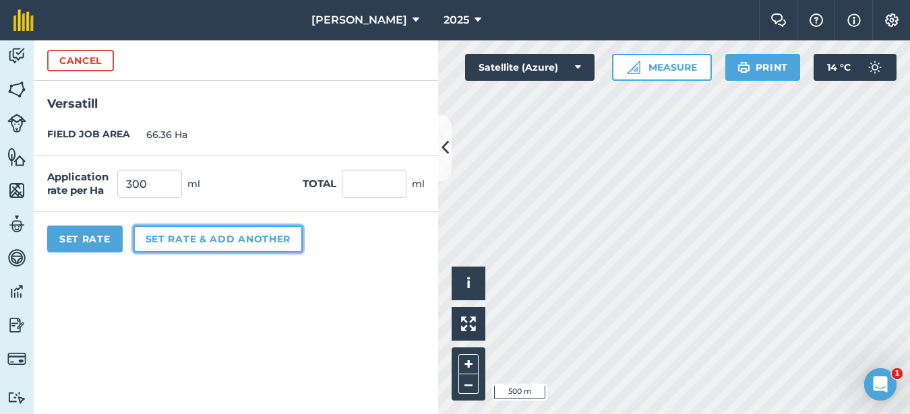
type input "19,908"
click at [158, 236] on button "Set rate & add another" at bounding box center [217, 239] width 169 height 27
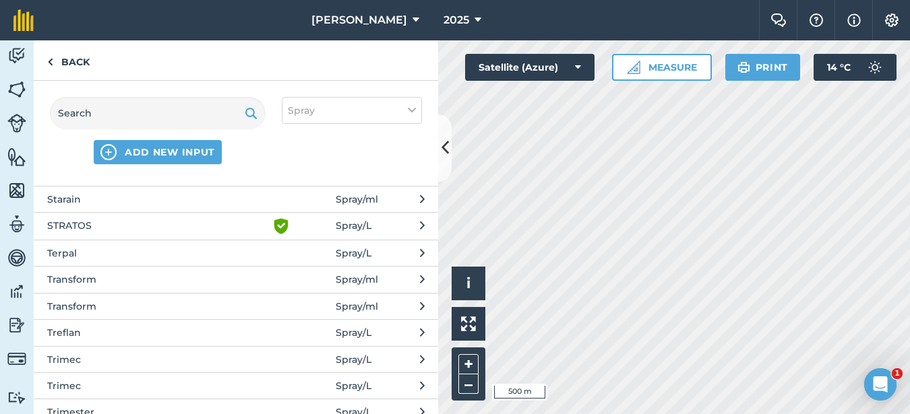
scroll to position [2965, 0]
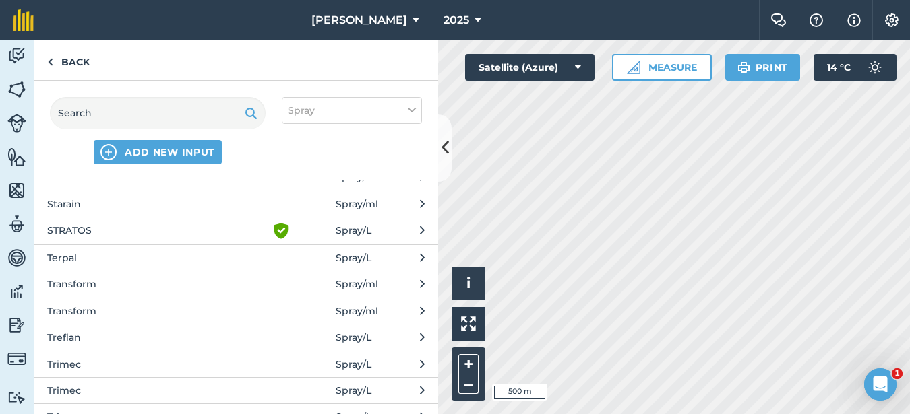
click at [105, 282] on span "Transform" at bounding box center [157, 284] width 220 height 15
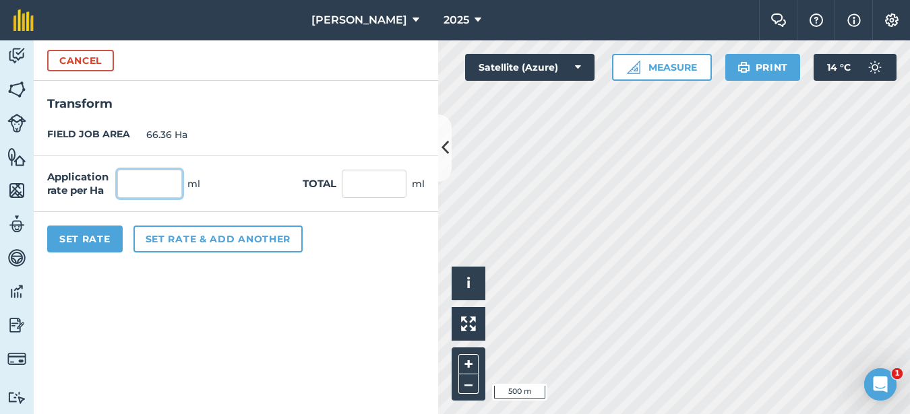
click at [154, 177] on input "text" at bounding box center [149, 184] width 65 height 28
type input "75"
type input "4,977"
click at [102, 243] on button "Set Rate" at bounding box center [84, 239] width 75 height 27
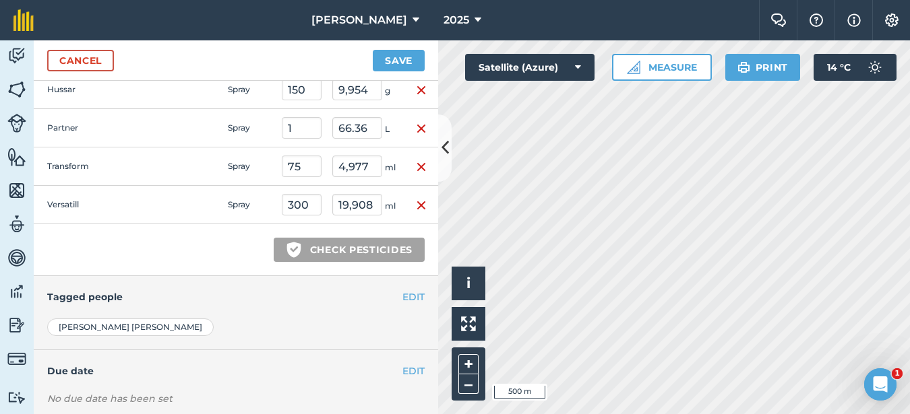
scroll to position [514, 0]
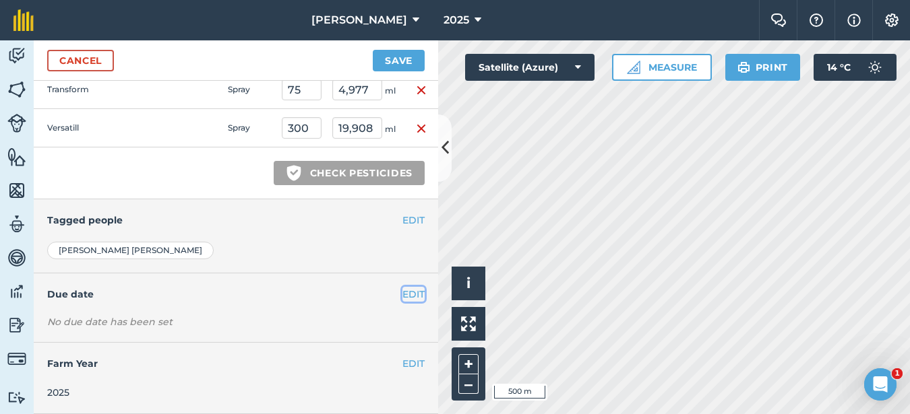
click at [406, 289] on button "EDIT" at bounding box center [413, 294] width 22 height 15
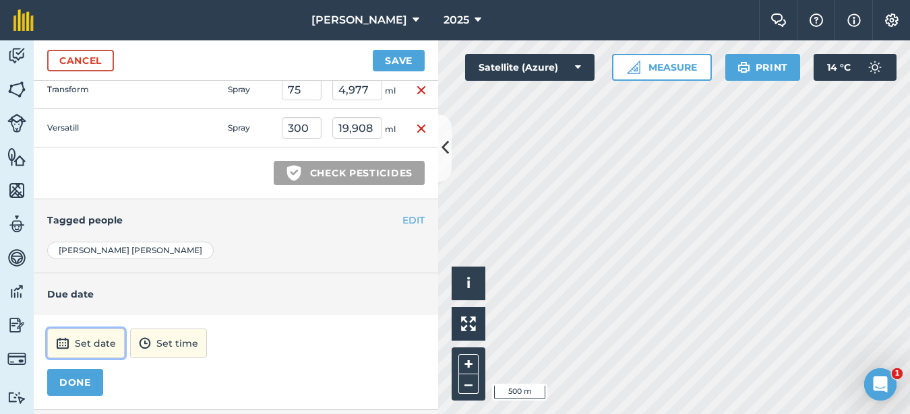
click at [102, 344] on button "Set date" at bounding box center [85, 344] width 77 height 30
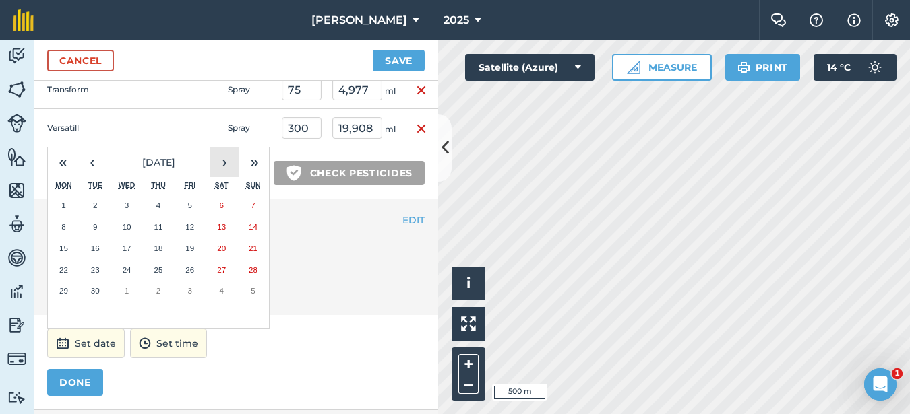
click at [218, 170] on button "›" at bounding box center [225, 163] width 30 height 30
click at [161, 201] on button "2" at bounding box center [159, 206] width 32 height 22
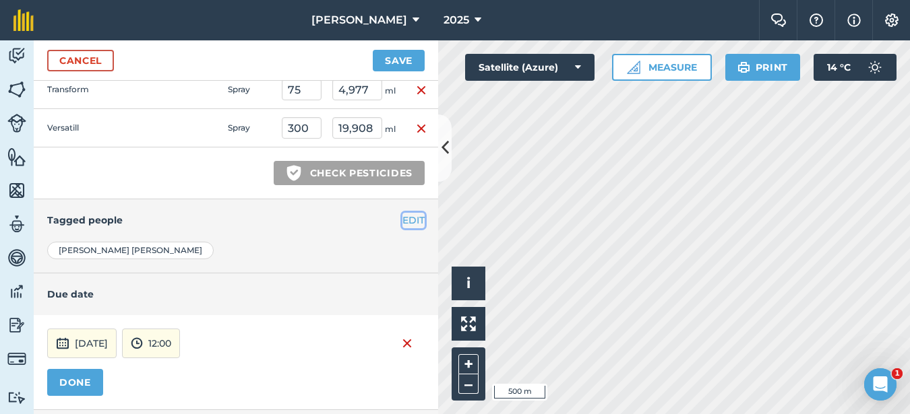
click at [402, 218] on button "EDIT" at bounding box center [413, 220] width 22 height 15
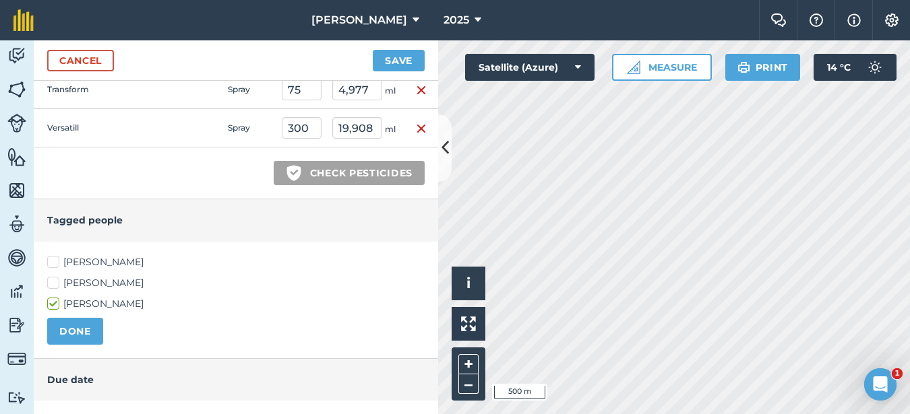
click at [58, 263] on label "[PERSON_NAME]" at bounding box center [235, 262] width 377 height 14
click at [56, 263] on input "[PERSON_NAME]" at bounding box center [51, 259] width 9 height 9
checkbox input "true"
drag, startPoint x: 70, startPoint y: 327, endPoint x: 80, endPoint y: 313, distance: 17.4
click at [71, 325] on button "DONE" at bounding box center [75, 331] width 56 height 27
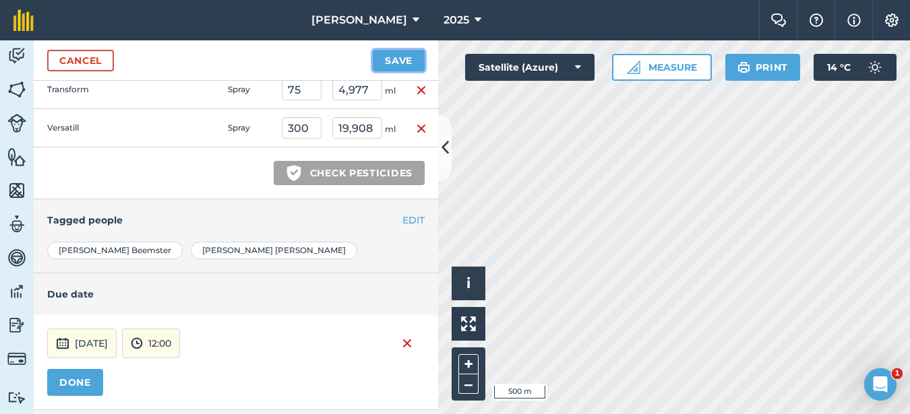
click at [408, 58] on button "Save" at bounding box center [399, 61] width 52 height 22
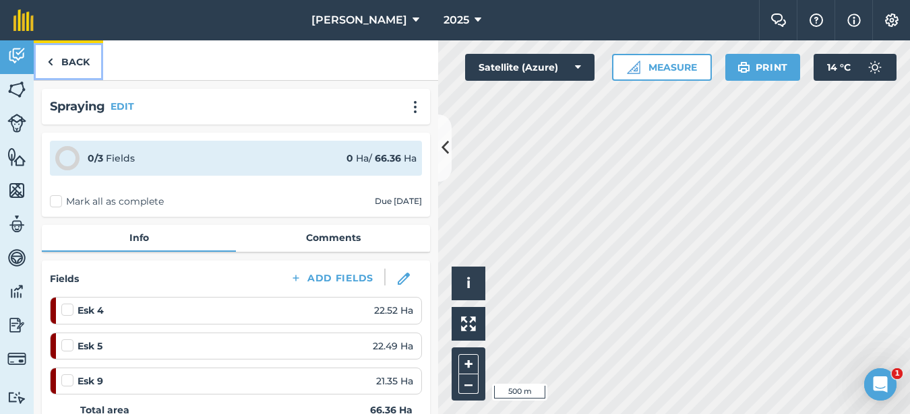
click at [78, 59] on link "Back" at bounding box center [68, 60] width 69 height 40
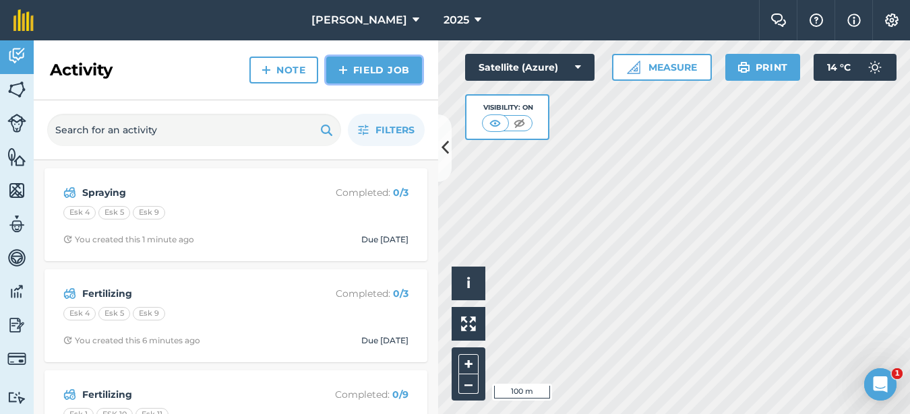
click at [349, 74] on link "Field Job" at bounding box center [374, 70] width 96 height 27
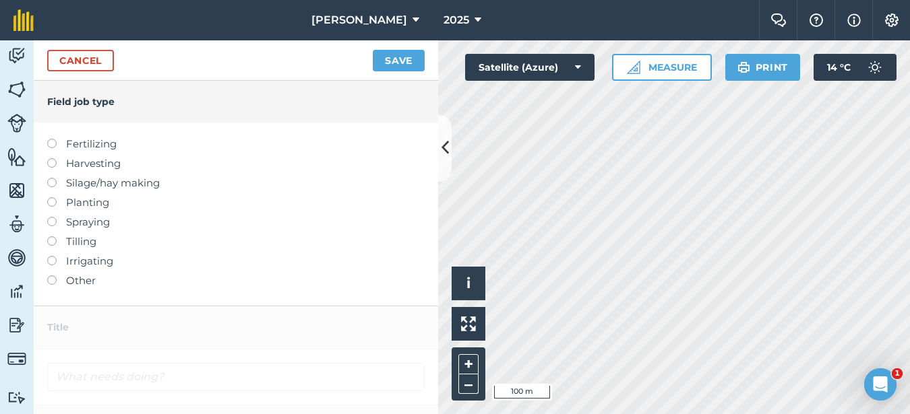
click at [53, 217] on label at bounding box center [56, 217] width 19 height 0
type input "Spraying"
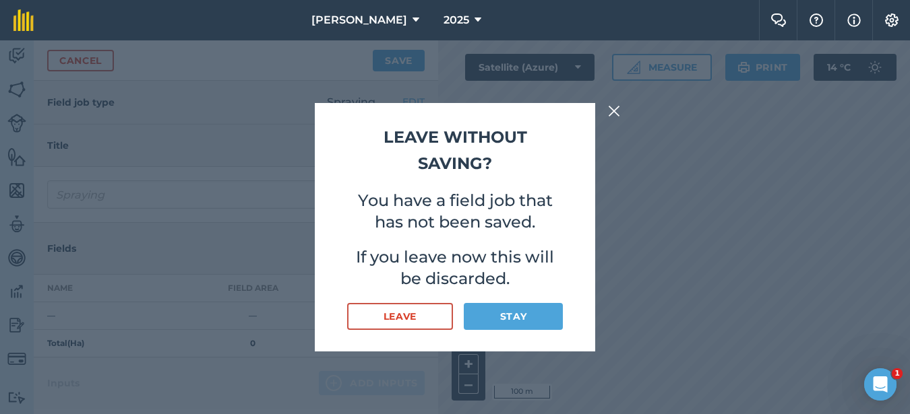
click at [610, 108] on img at bounding box center [614, 111] width 12 height 16
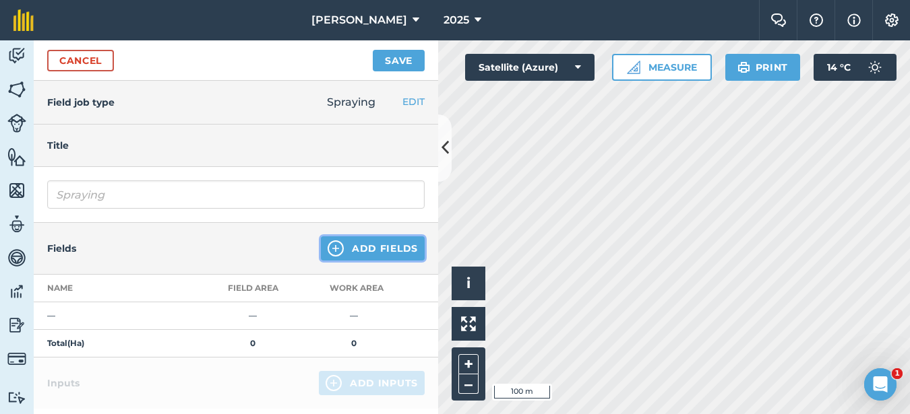
click at [367, 251] on button "Add Fields" at bounding box center [373, 249] width 104 height 24
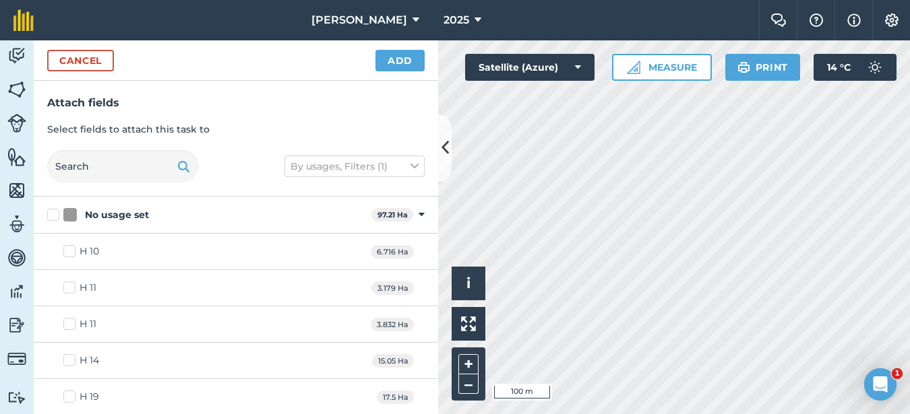
checkbox input "true"
click at [405, 67] on button "Add" at bounding box center [399, 61] width 49 height 22
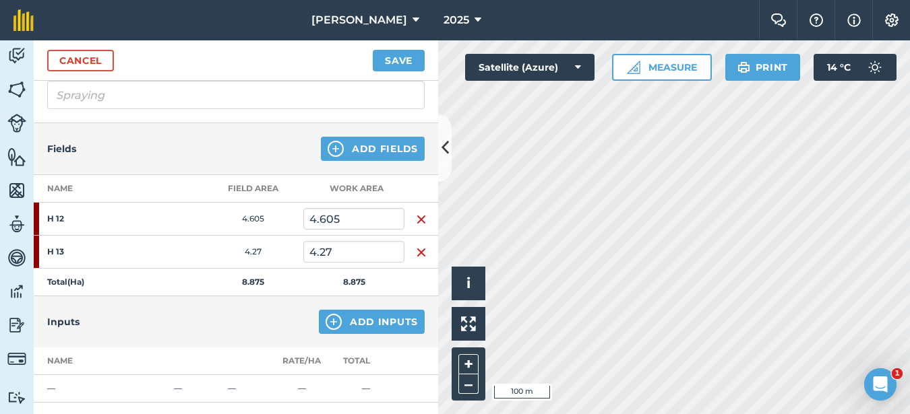
scroll to position [202, 0]
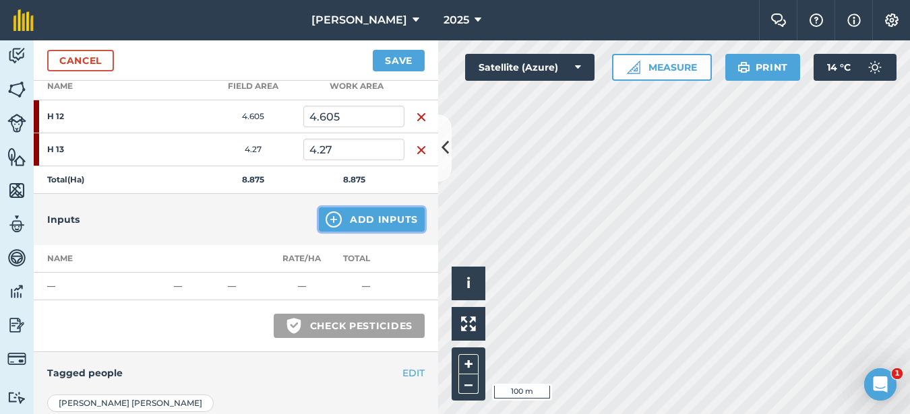
click at [355, 222] on button "Add Inputs" at bounding box center [372, 220] width 106 height 24
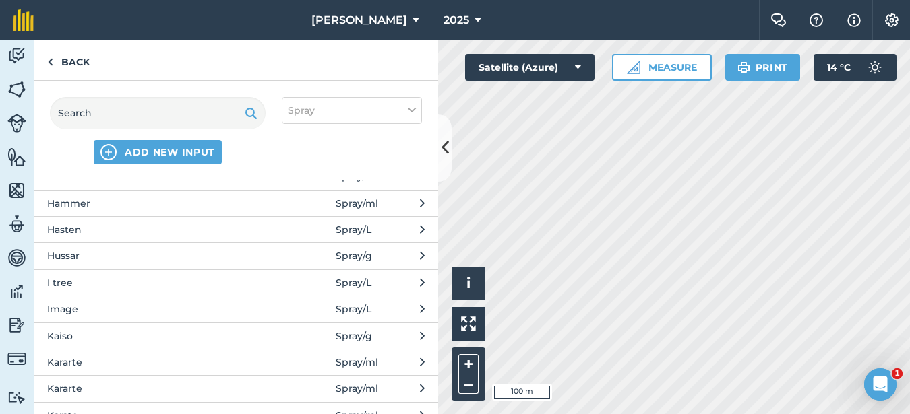
scroll to position [1146, 0]
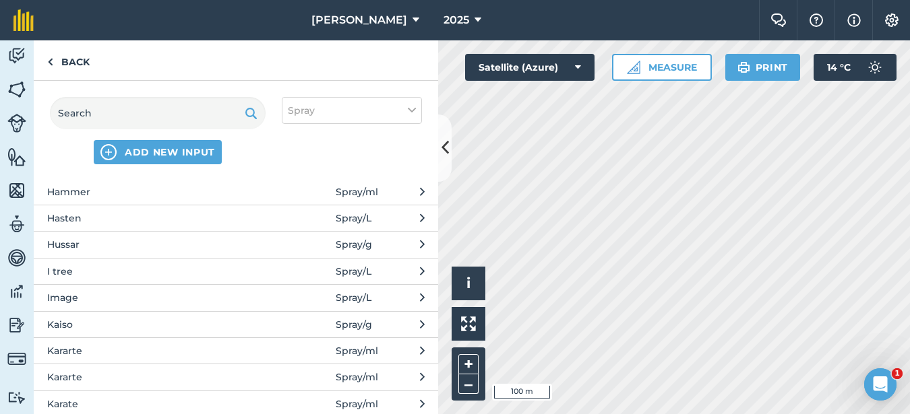
click at [87, 247] on span "Hussar" at bounding box center [157, 244] width 220 height 15
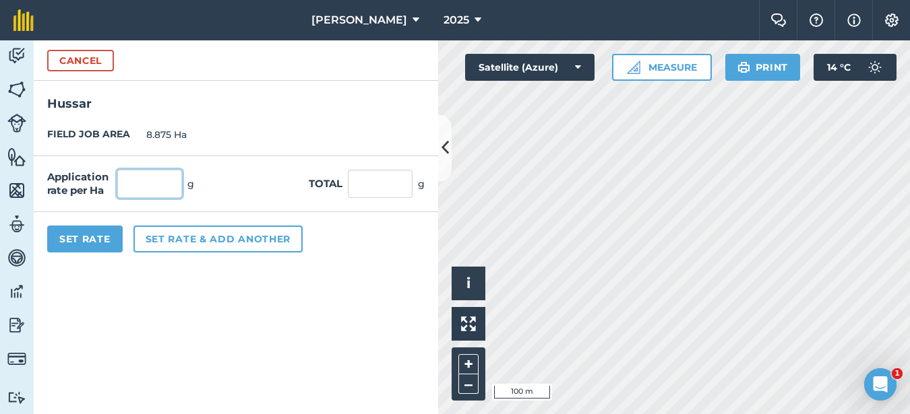
click at [138, 185] on input "text" at bounding box center [149, 184] width 65 height 28
type input "150"
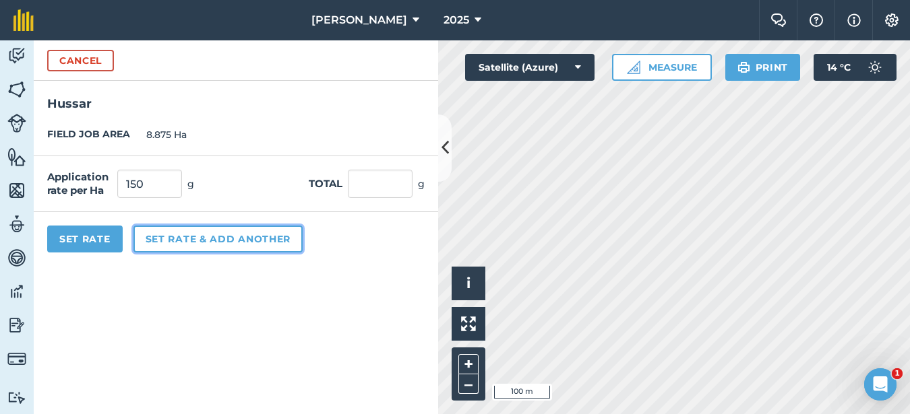
type input "1,331.25"
click at [158, 237] on button "Set rate & add another" at bounding box center [217, 239] width 169 height 27
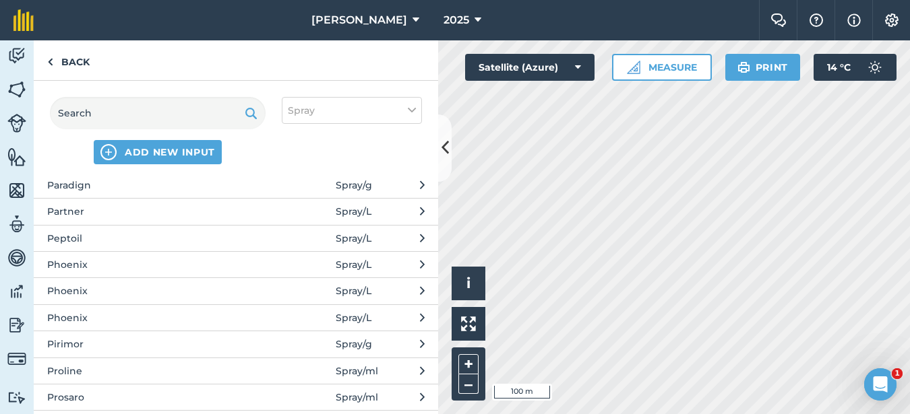
scroll to position [2156, 0]
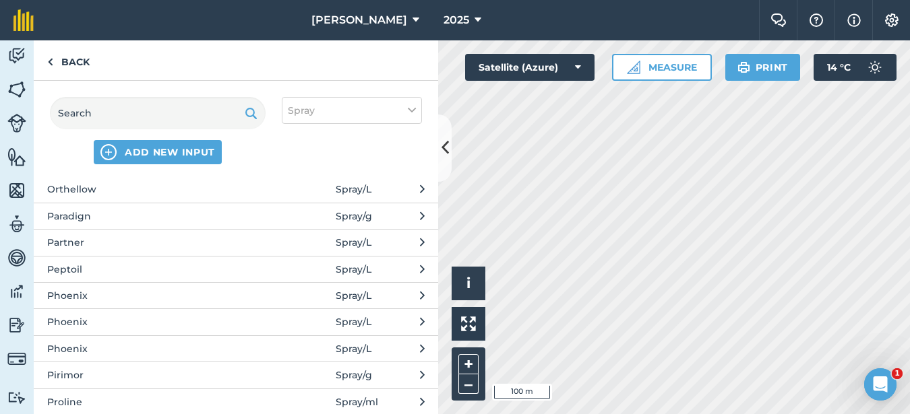
click at [87, 245] on span "Partner" at bounding box center [157, 242] width 220 height 15
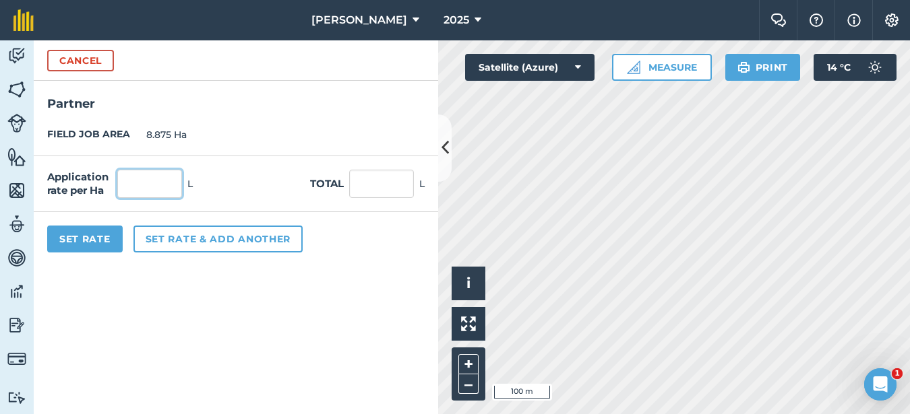
click at [137, 178] on input "text" at bounding box center [149, 184] width 65 height 28
type input "1"
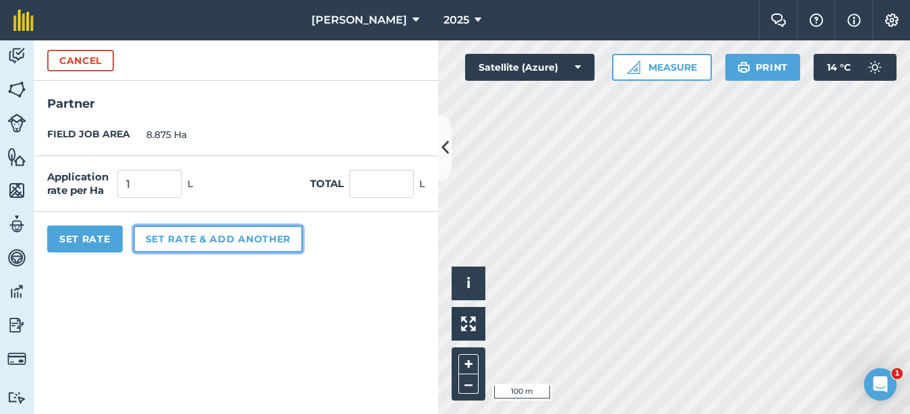
type input "8.875"
click at [164, 245] on button "Set rate & add another" at bounding box center [217, 239] width 169 height 27
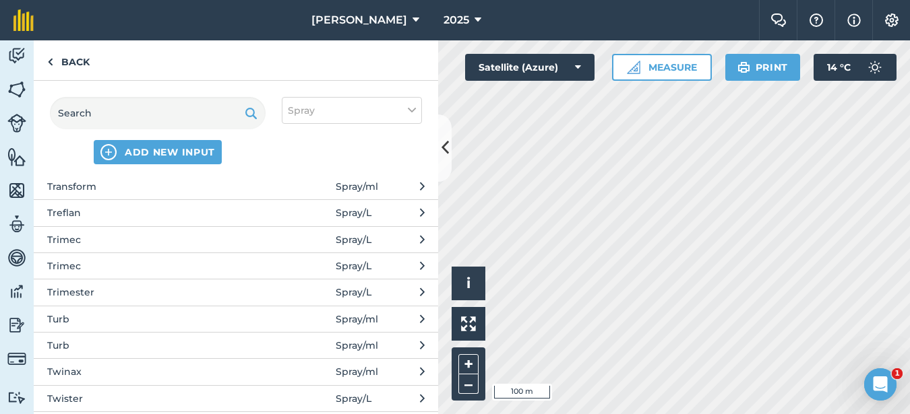
scroll to position [3234, 0]
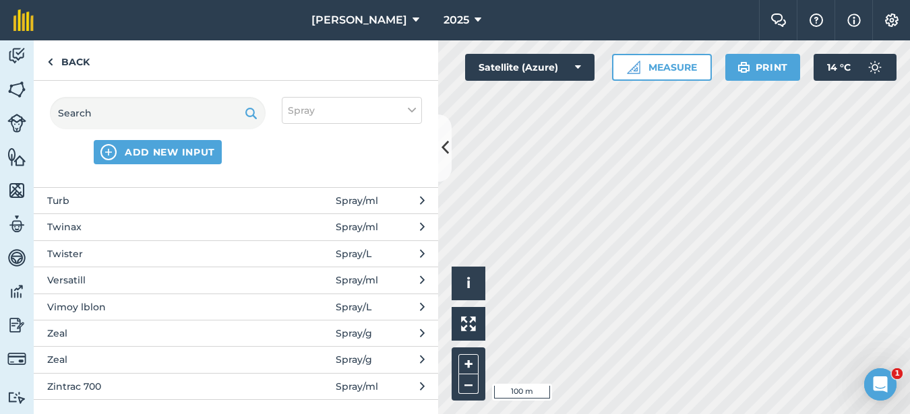
click at [115, 266] on button "Twister Spray / L" at bounding box center [236, 254] width 404 height 26
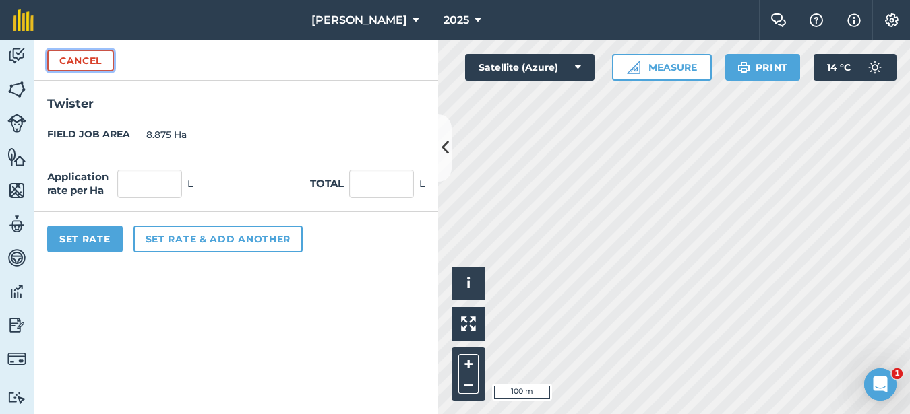
click at [90, 57] on button "Cancel" at bounding box center [80, 61] width 67 height 22
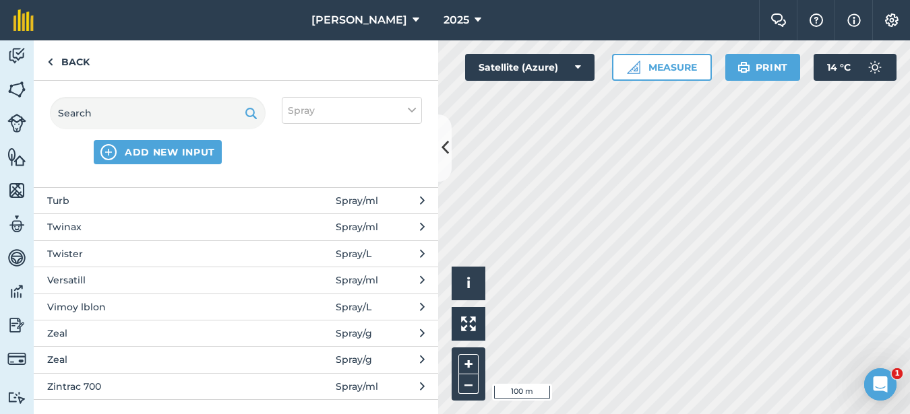
scroll to position [3302, 0]
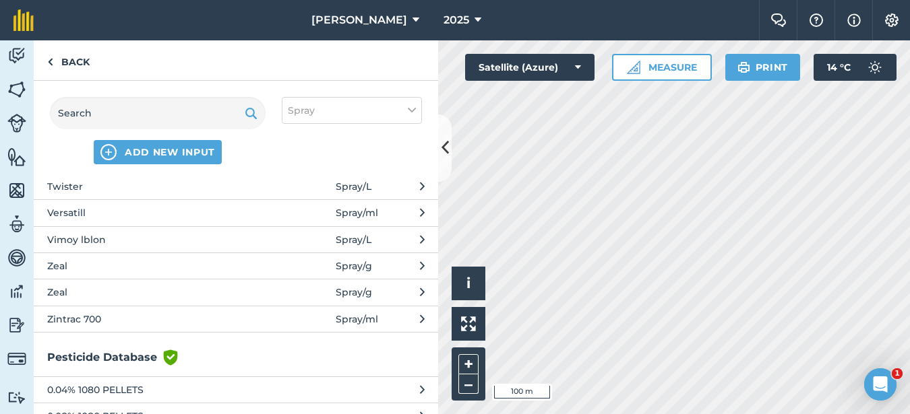
click at [100, 218] on span "Versatill" at bounding box center [157, 213] width 220 height 15
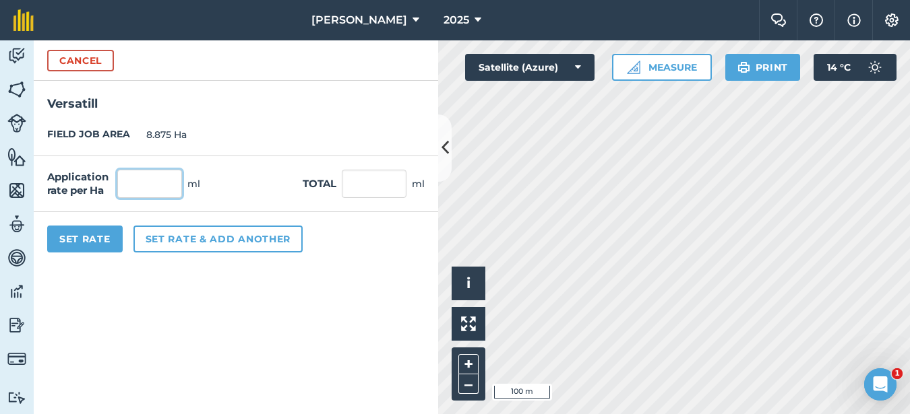
click at [150, 181] on input "text" at bounding box center [149, 184] width 65 height 28
type input "200"
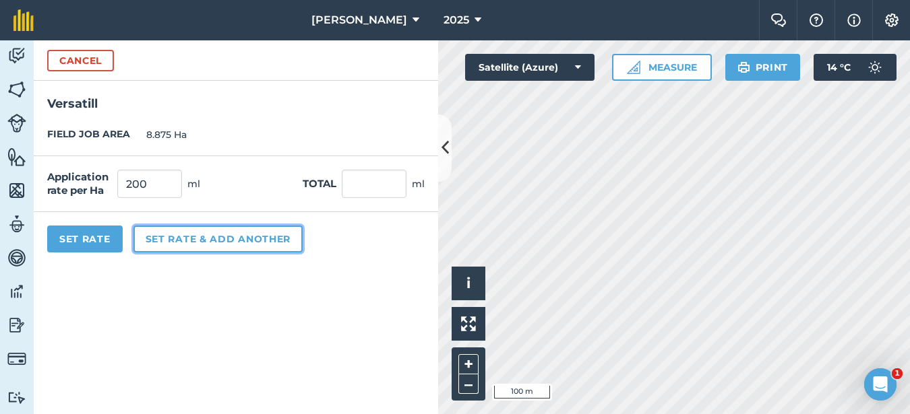
type input "1,775"
click at [177, 235] on button "Set rate & add another" at bounding box center [217, 239] width 169 height 27
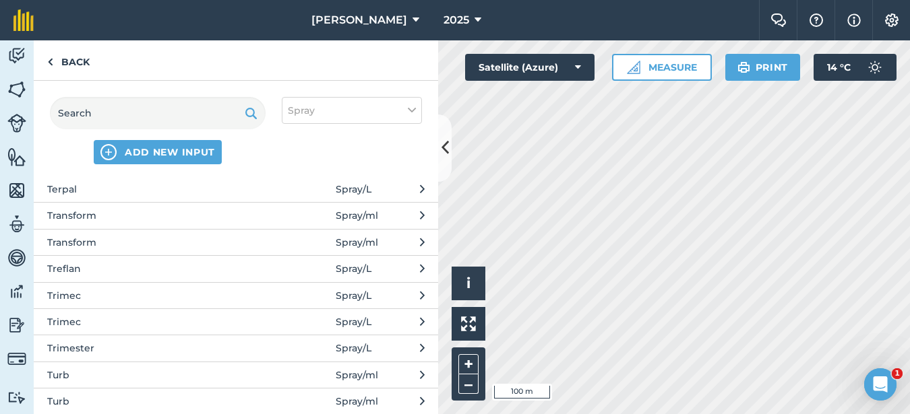
scroll to position [3032, 0]
click at [83, 210] on span "Transform" at bounding box center [157, 217] width 220 height 15
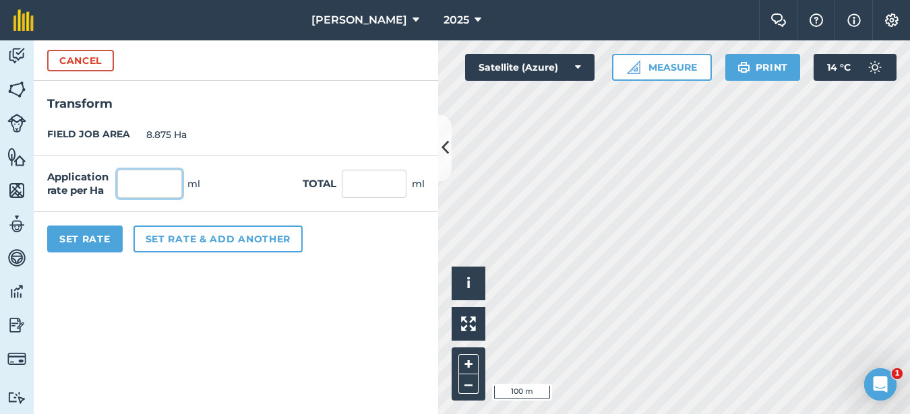
click at [142, 183] on input "text" at bounding box center [149, 184] width 65 height 28
type input "75"
type input "665.625"
click at [109, 251] on button "Set Rate" at bounding box center [84, 239] width 75 height 27
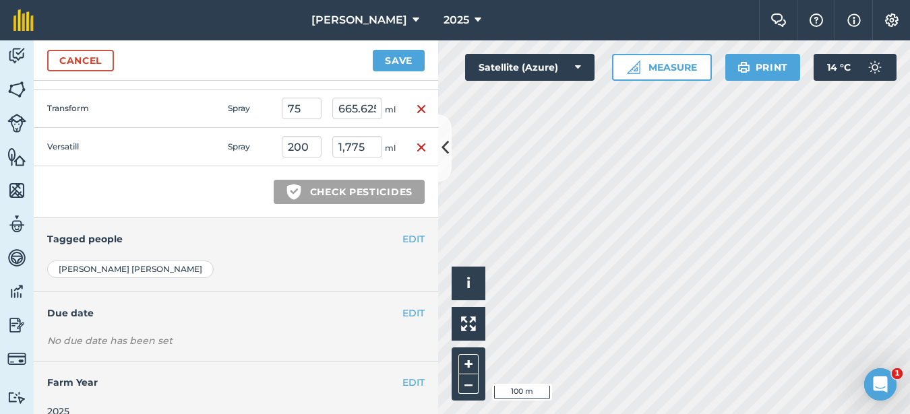
scroll to position [472, 0]
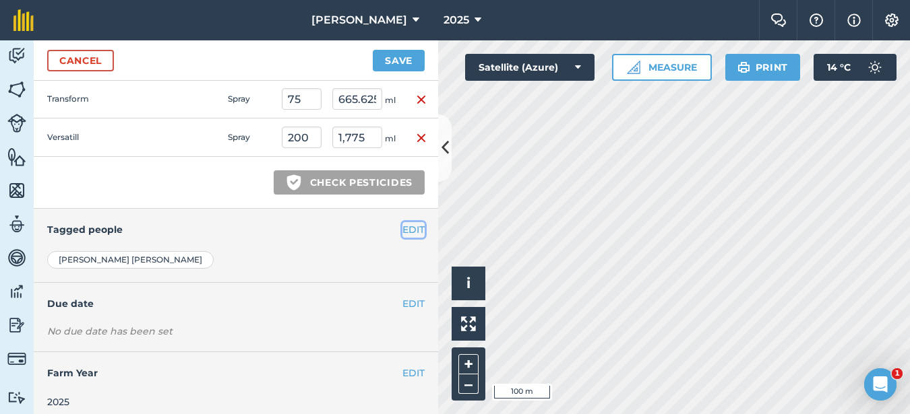
click at [402, 233] on button "EDIT" at bounding box center [413, 229] width 22 height 15
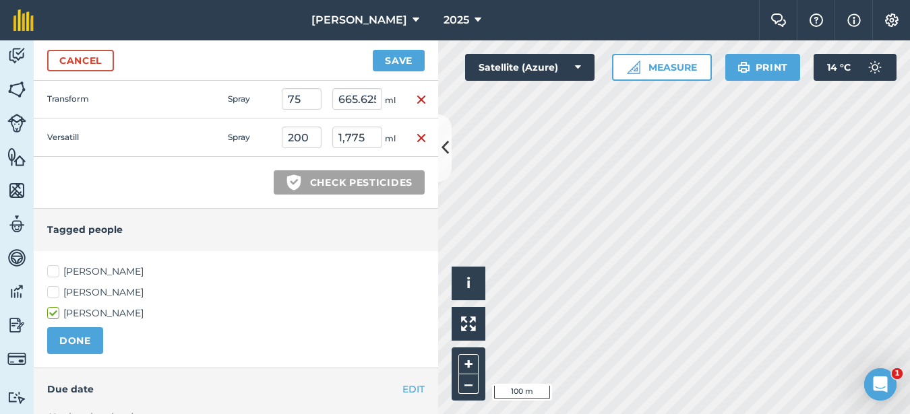
click at [57, 272] on label "[PERSON_NAME]" at bounding box center [235, 272] width 377 height 14
click at [56, 272] on input "[PERSON_NAME]" at bounding box center [51, 269] width 9 height 9
checkbox input "true"
drag, startPoint x: 84, startPoint y: 344, endPoint x: 88, endPoint y: 338, distance: 7.2
click at [84, 343] on button "DONE" at bounding box center [75, 340] width 56 height 27
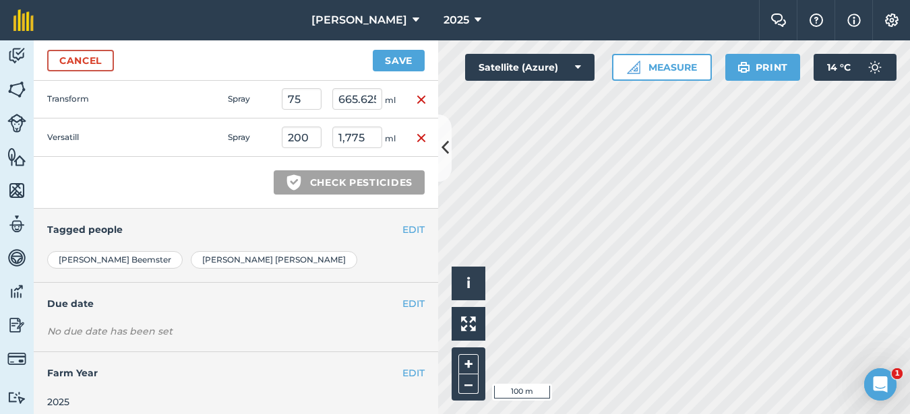
scroll to position [481, 0]
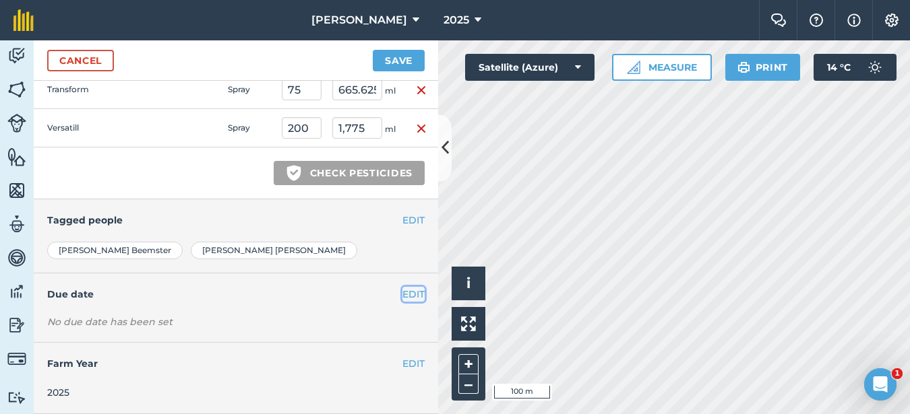
click at [402, 297] on button "EDIT" at bounding box center [413, 294] width 22 height 15
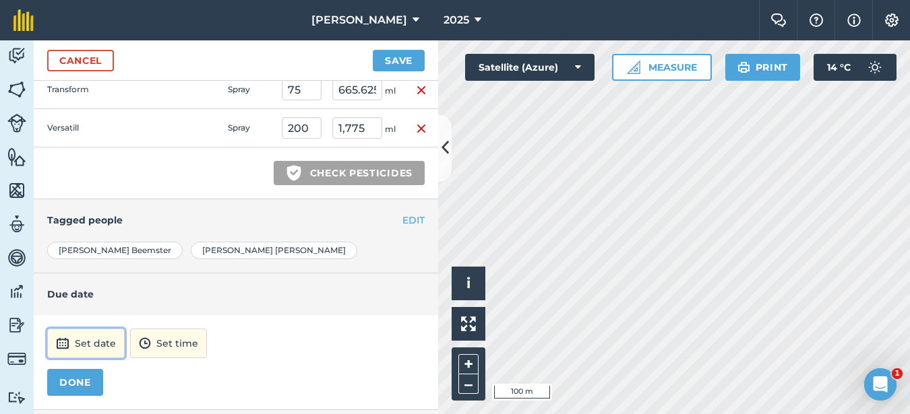
click at [84, 348] on button "Set date" at bounding box center [85, 344] width 77 height 30
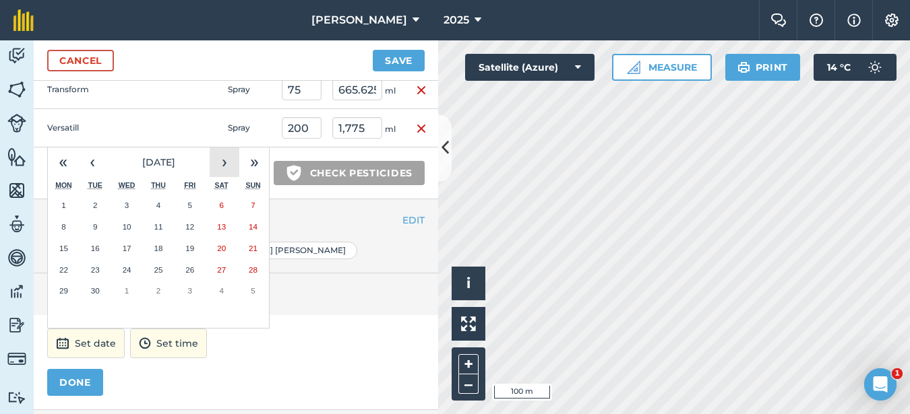
click at [227, 161] on button "›" at bounding box center [225, 163] width 30 height 30
click at [130, 208] on button "1" at bounding box center [127, 206] width 32 height 22
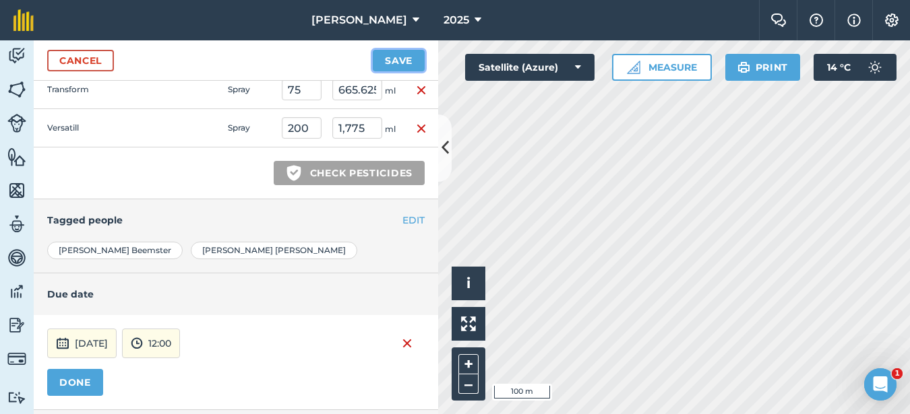
click at [408, 57] on button "Save" at bounding box center [399, 61] width 52 height 22
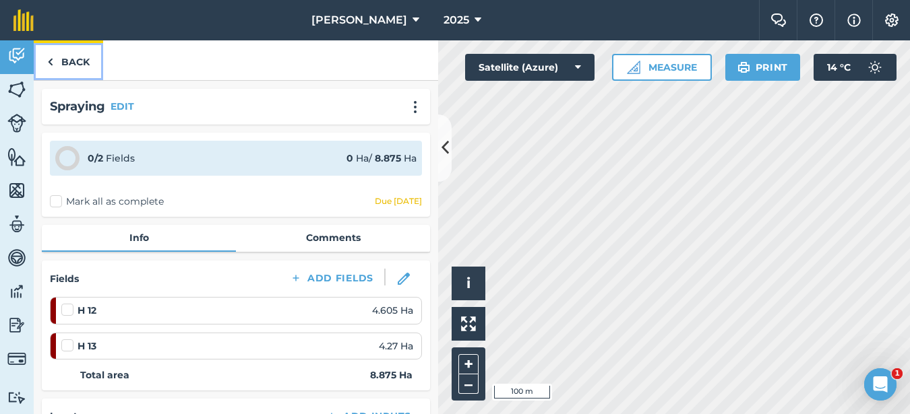
click at [75, 63] on link "Back" at bounding box center [68, 60] width 69 height 40
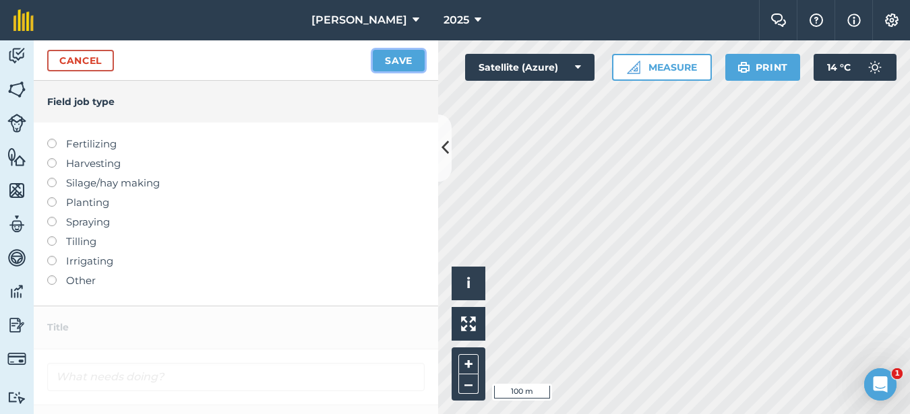
click at [417, 62] on button "Save" at bounding box center [399, 61] width 52 height 22
click at [62, 71] on div "Cancel Save" at bounding box center [236, 60] width 404 height 40
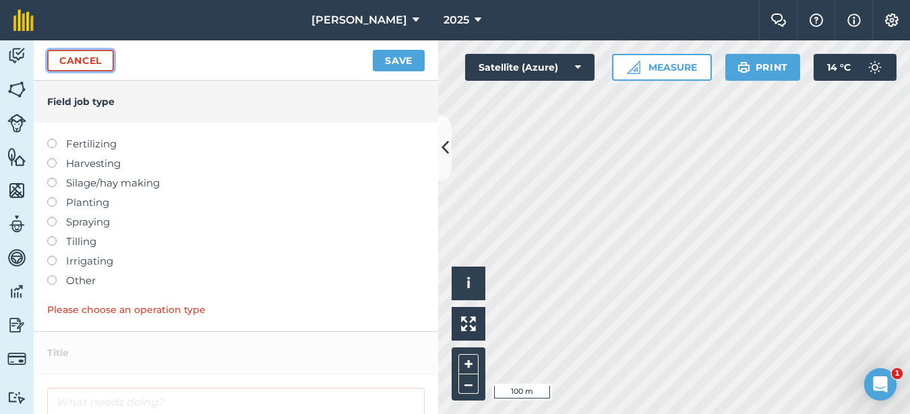
click at [66, 61] on link "Cancel" at bounding box center [80, 61] width 67 height 22
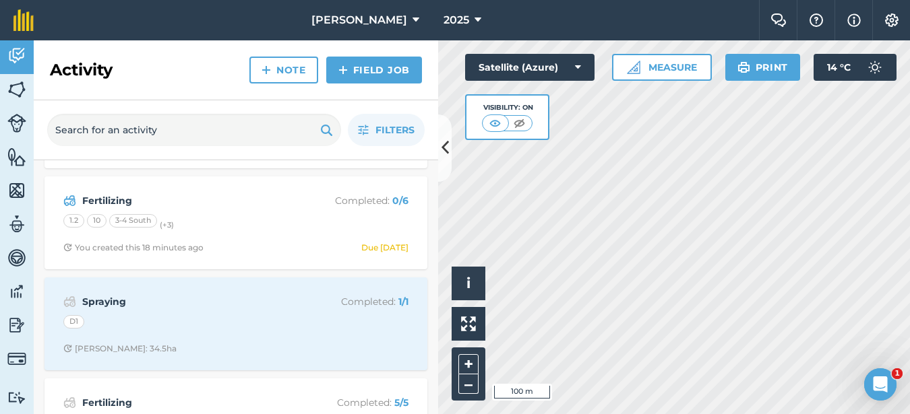
scroll to position [404, 0]
